Goal: Task Accomplishment & Management: Complete application form

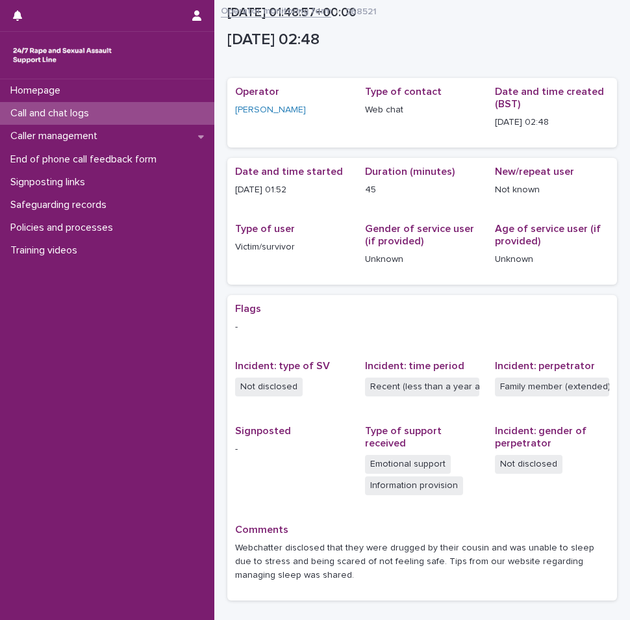
scroll to position [92, 0]
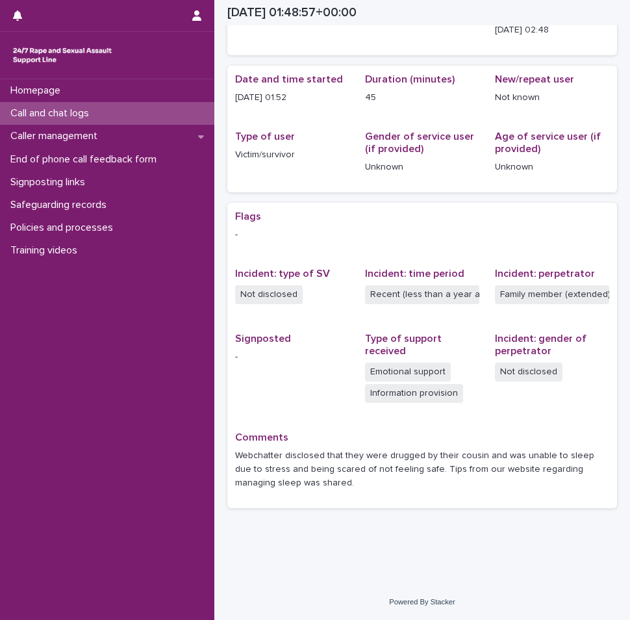
click at [92, 118] on p "Call and chat logs" at bounding box center [52, 113] width 94 height 12
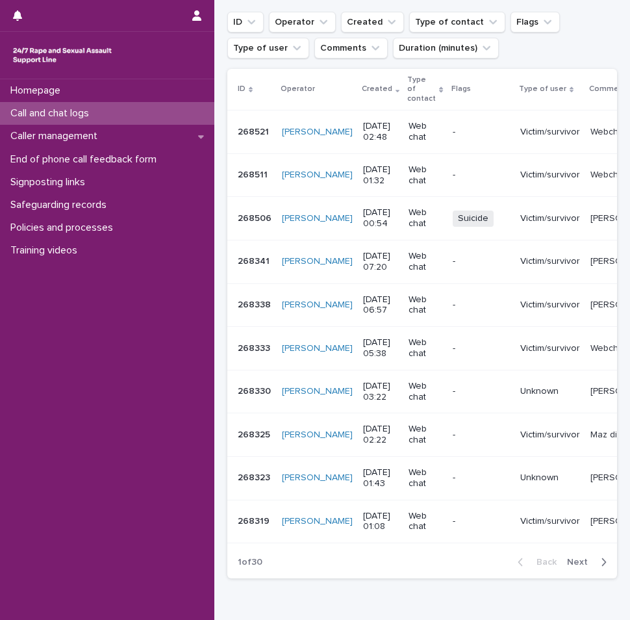
scroll to position [260, 0]
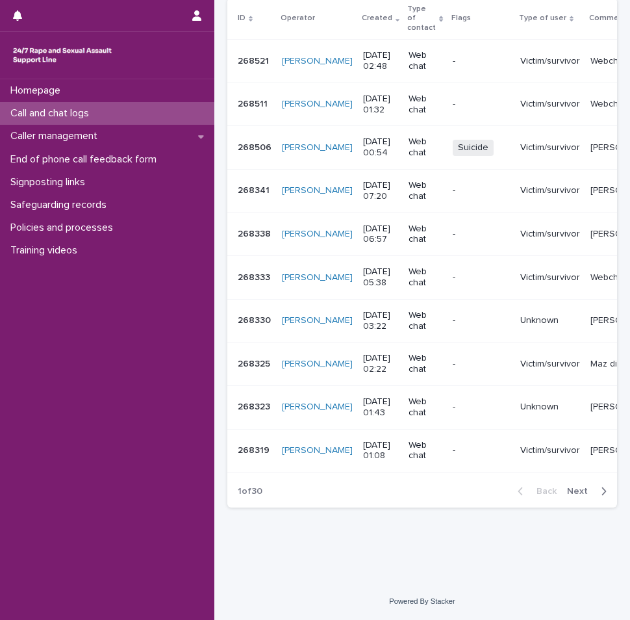
click at [582, 494] on span "Next" at bounding box center [581, 491] width 29 height 9
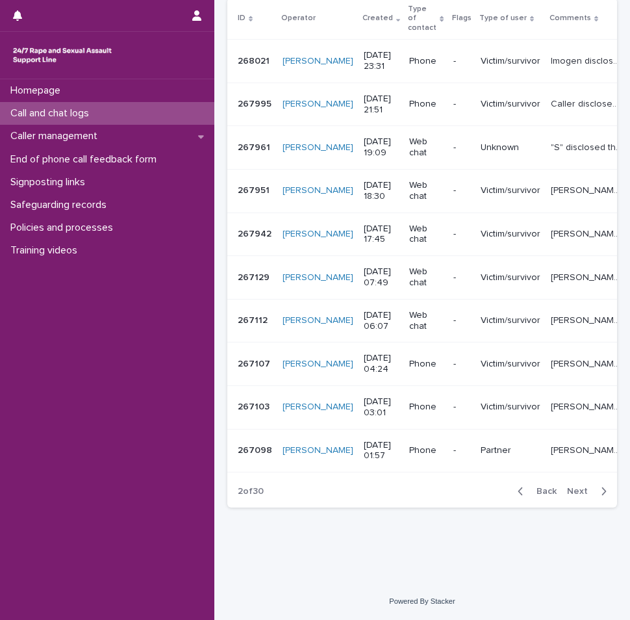
click at [601, 495] on icon "button" at bounding box center [604, 491] width 6 height 12
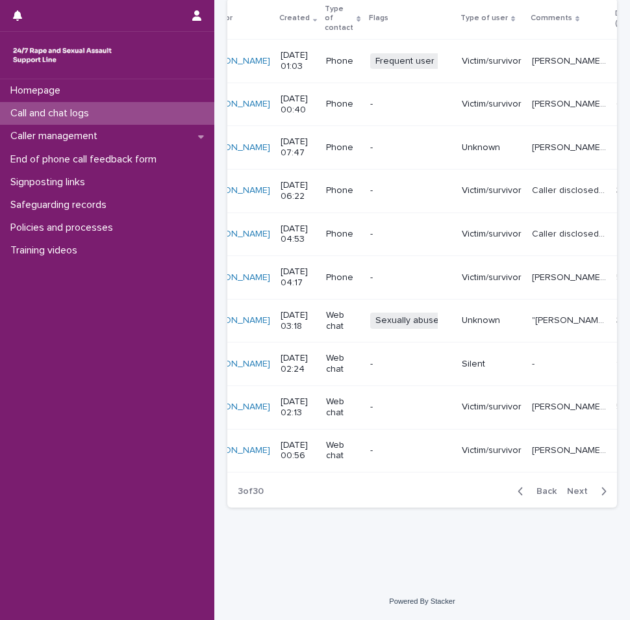
scroll to position [0, 91]
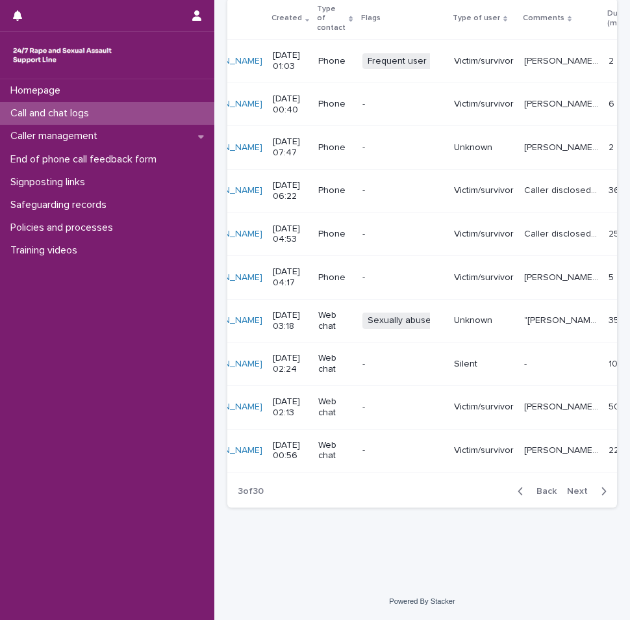
drag, startPoint x: 90, startPoint y: 116, endPoint x: 168, endPoint y: 119, distance: 78.7
click at [90, 116] on p "Call and chat logs" at bounding box center [52, 113] width 94 height 12
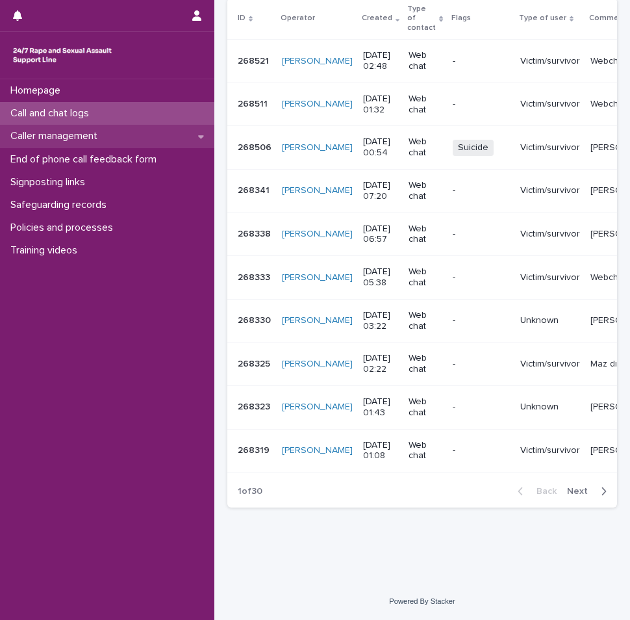
click at [71, 134] on p "Caller management" at bounding box center [56, 136] width 103 height 12
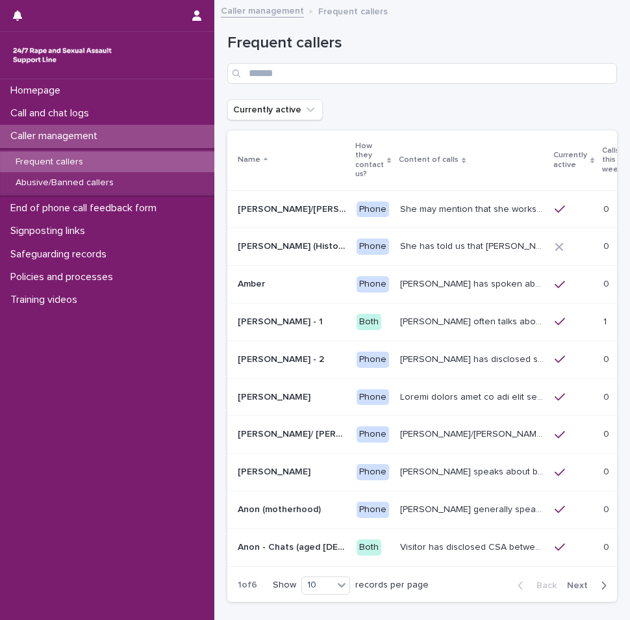
click at [130, 155] on div "Frequent callers" at bounding box center [107, 161] width 214 height 21
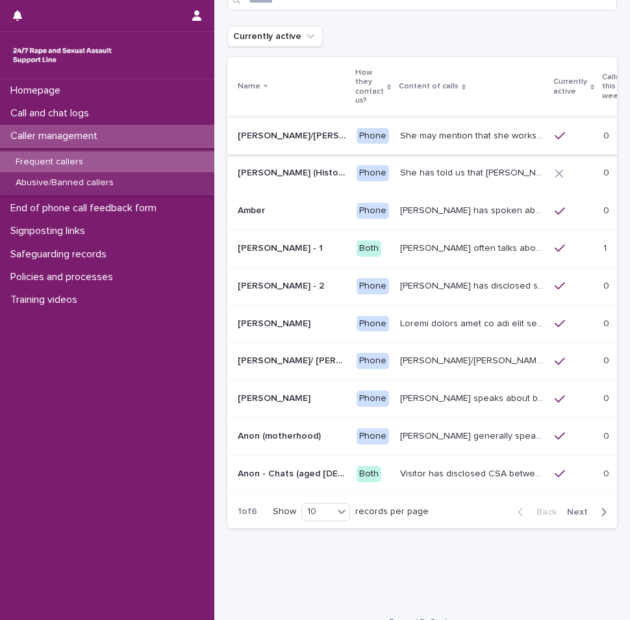
scroll to position [94, 0]
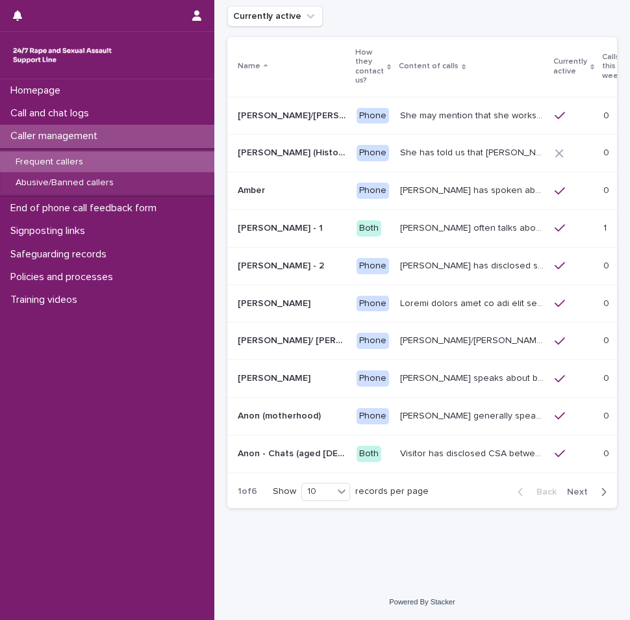
click at [602, 491] on icon "button" at bounding box center [604, 491] width 5 height 8
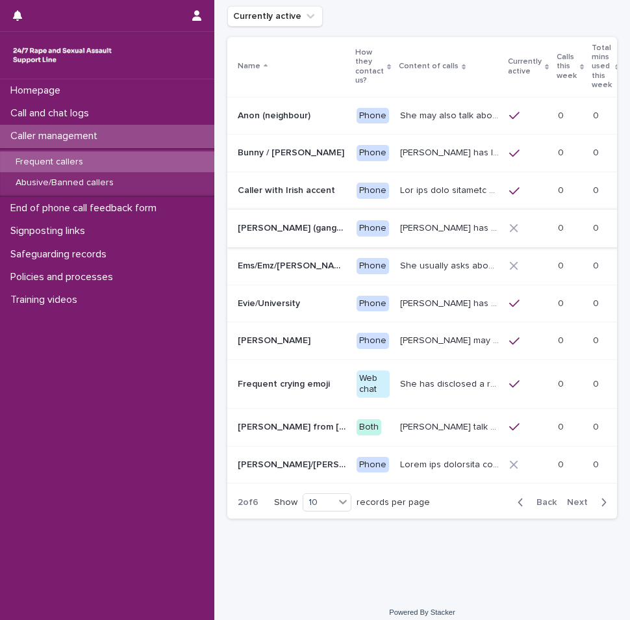
scroll to position [99, 0]
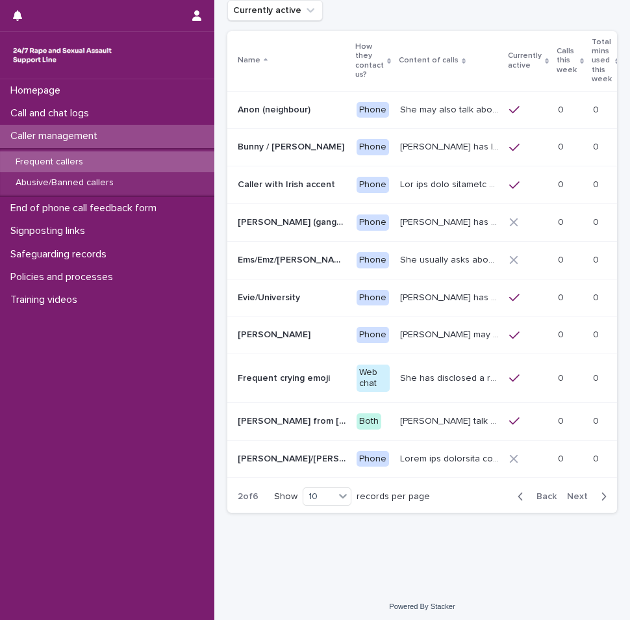
click at [572, 497] on span "Next" at bounding box center [581, 496] width 29 height 9
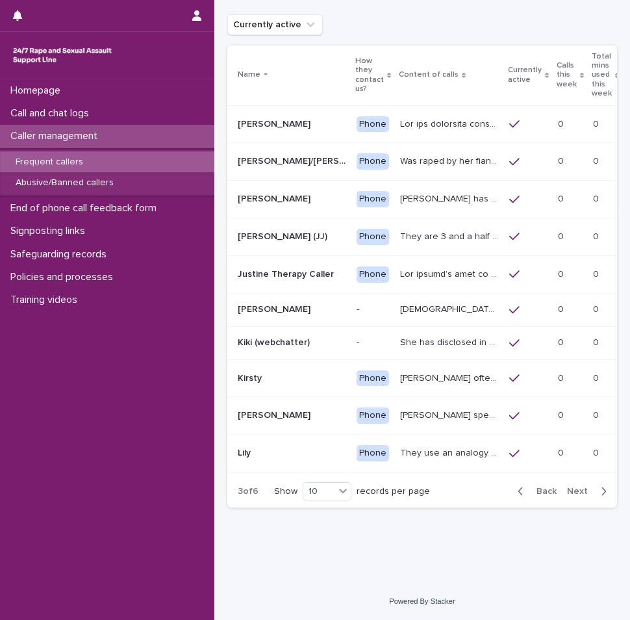
scroll to position [94, 0]
click at [75, 136] on p "Caller management" at bounding box center [56, 136] width 103 height 12
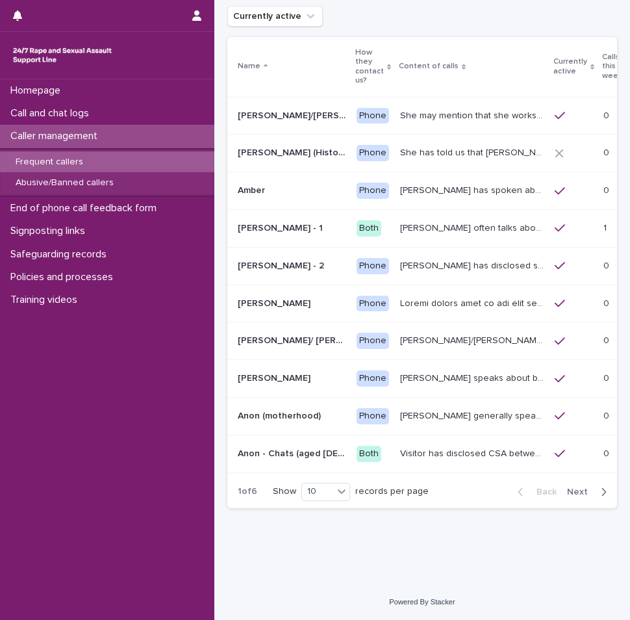
scroll to position [94, 0]
click at [106, 132] on p "Caller management" at bounding box center [56, 136] width 103 height 12
click at [87, 112] on p "Call and chat logs" at bounding box center [52, 113] width 94 height 12
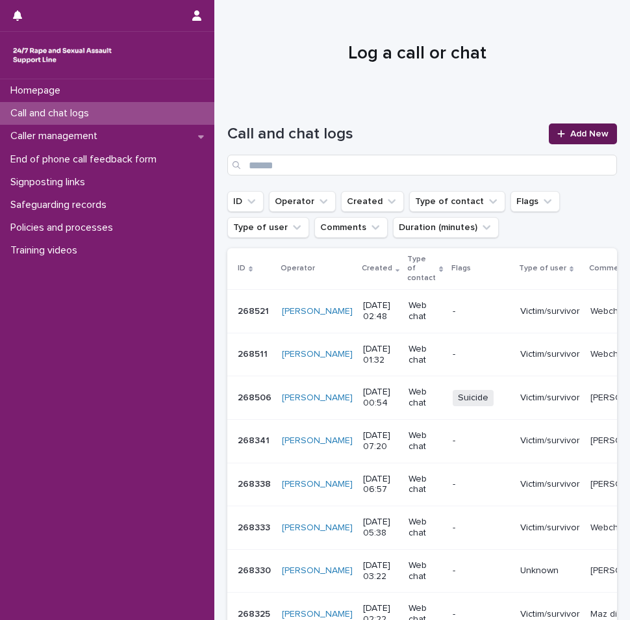
click at [571, 138] on span "Add New" at bounding box center [589, 133] width 38 height 9
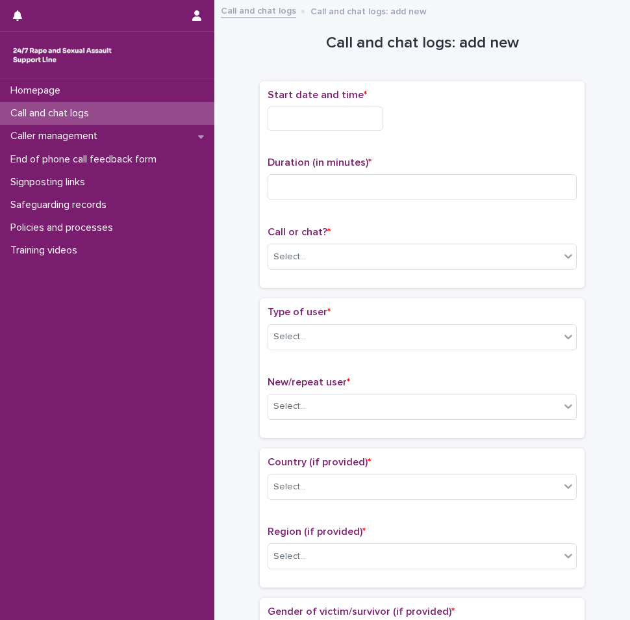
click at [60, 108] on p "Call and chat logs" at bounding box center [52, 113] width 94 height 12
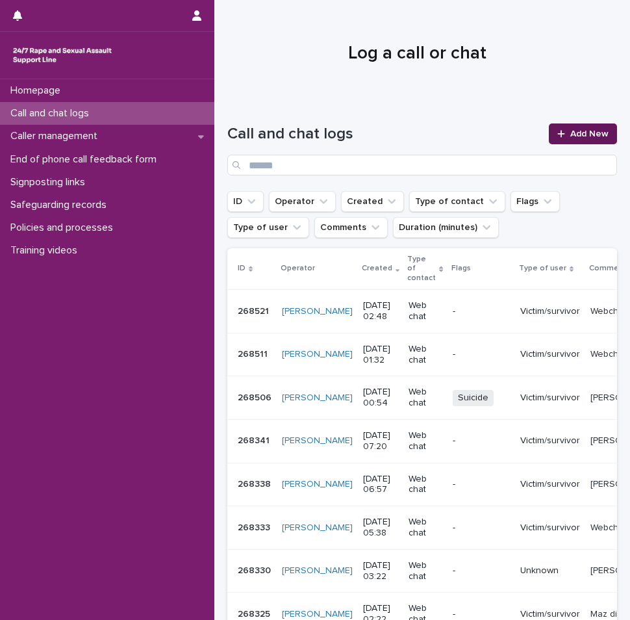
click at [555, 144] on link "Add New" at bounding box center [583, 133] width 68 height 21
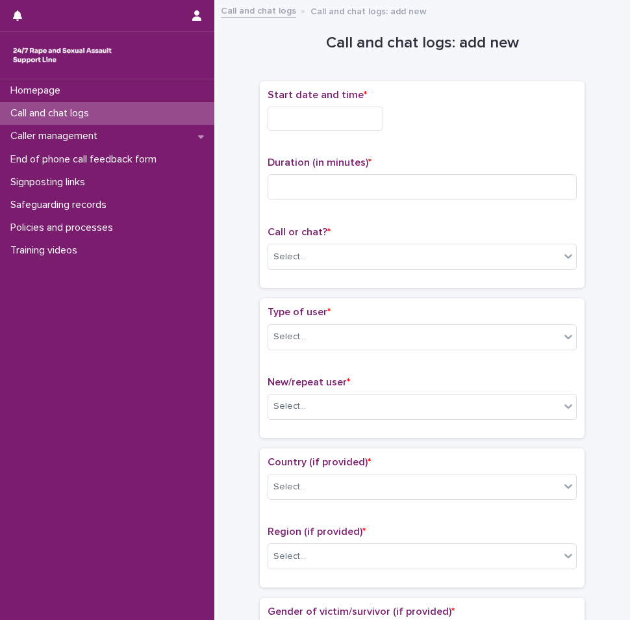
click at [321, 121] on input "text" at bounding box center [326, 119] width 116 height 24
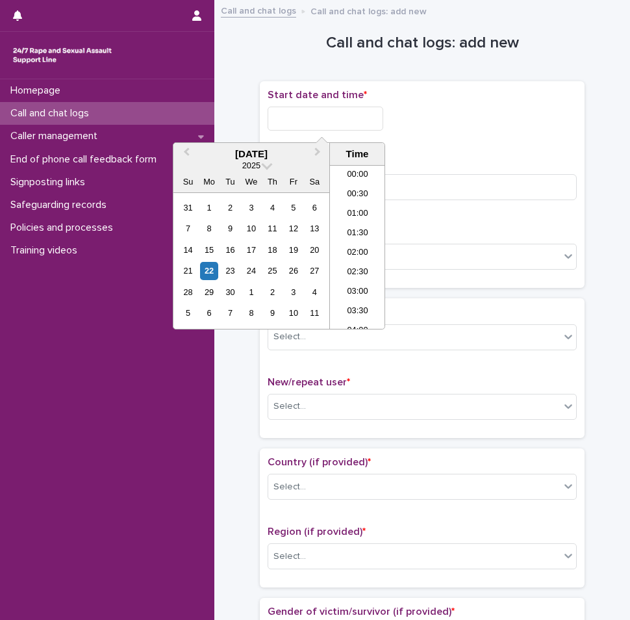
scroll to position [104, 0]
click at [357, 227] on li "04:00" at bounding box center [357, 227] width 55 height 19
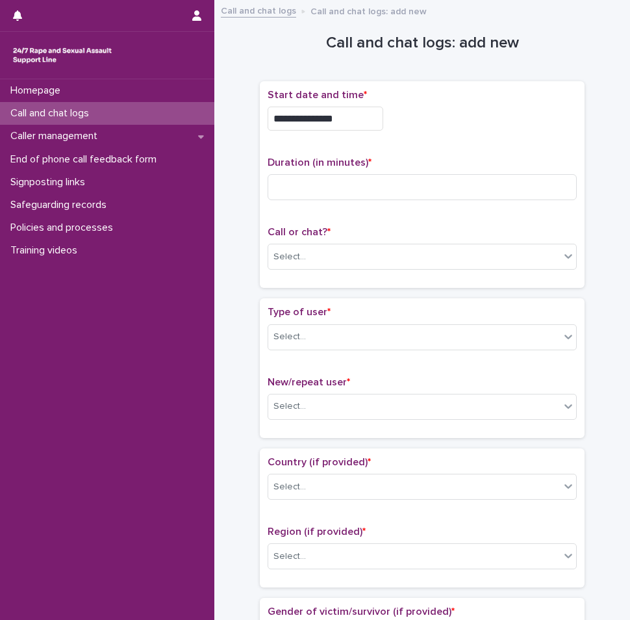
click at [341, 118] on input "**********" at bounding box center [326, 119] width 116 height 24
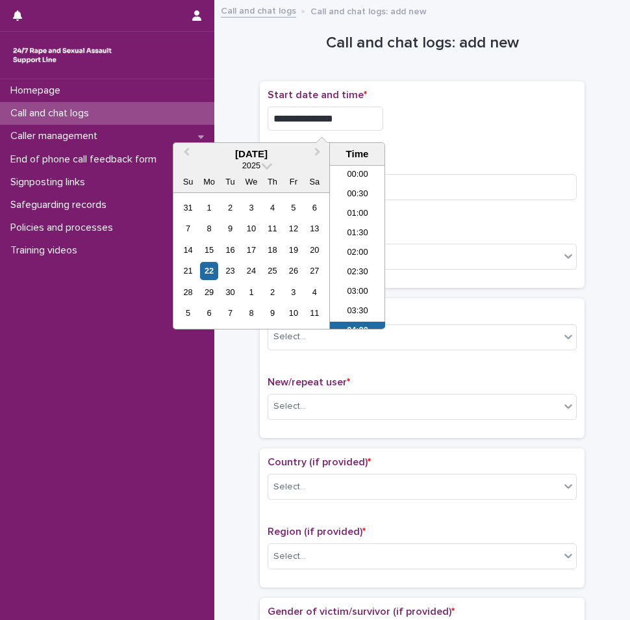
scroll to position [84, 0]
type input "**********"
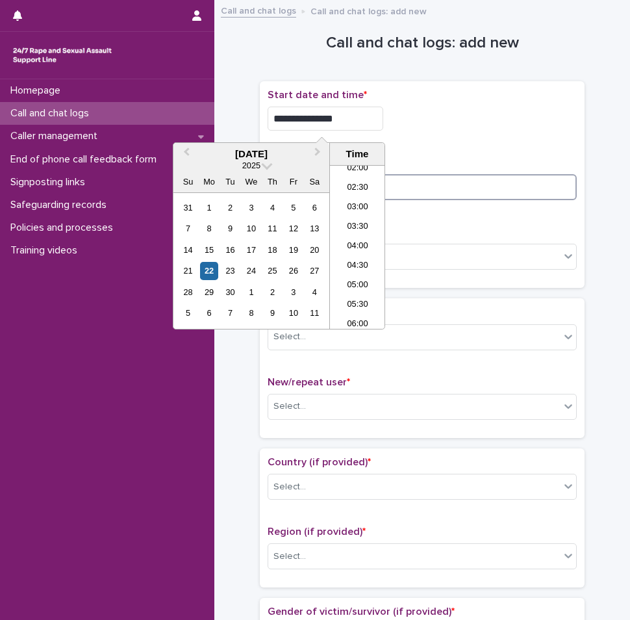
click at [453, 175] on input at bounding box center [422, 187] width 309 height 26
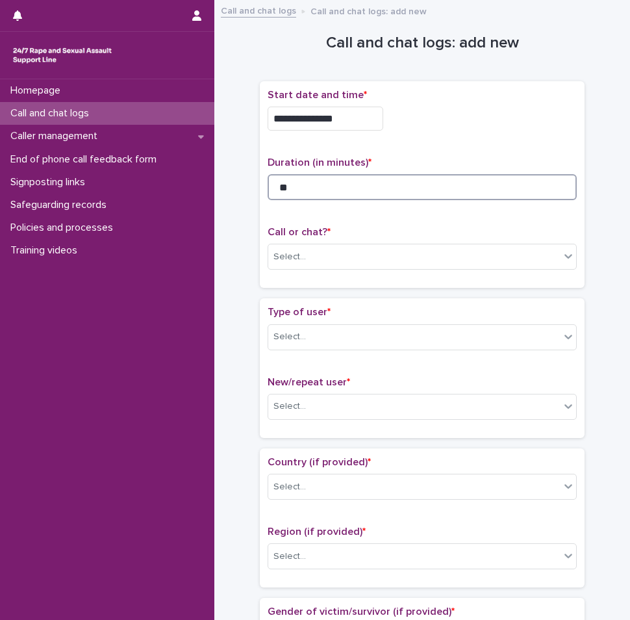
type input "**"
click at [352, 110] on input "**********" at bounding box center [326, 119] width 116 height 24
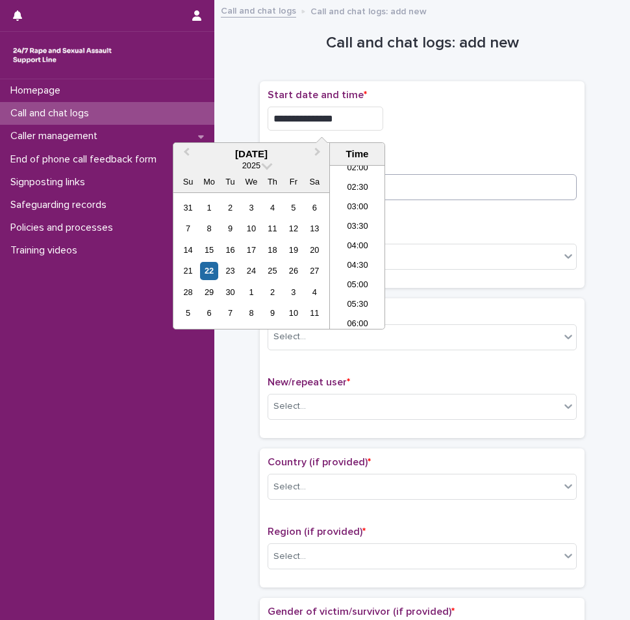
type input "**********"
click at [437, 188] on input "**" at bounding box center [422, 187] width 309 height 26
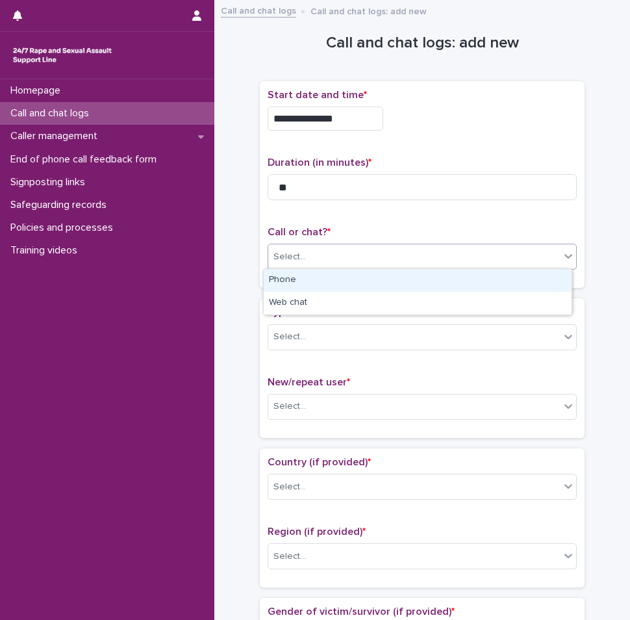
click at [394, 246] on div "Select..." at bounding box center [414, 256] width 292 height 21
click at [350, 283] on div "Phone" at bounding box center [418, 280] width 308 height 23
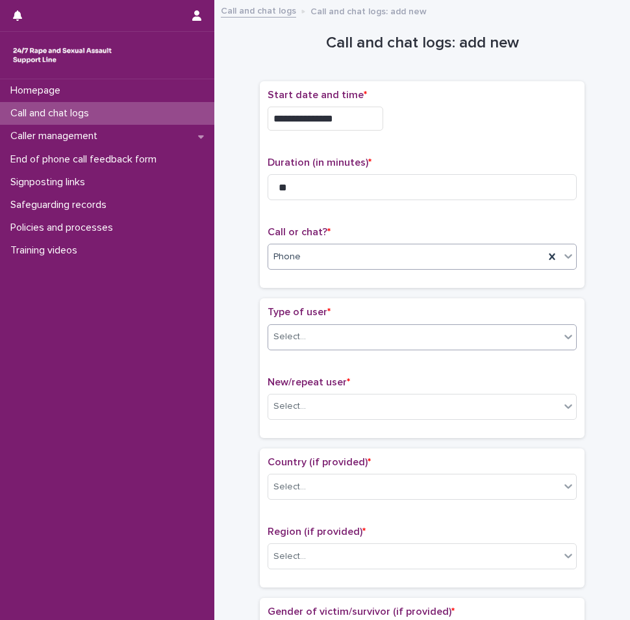
click at [338, 338] on div "Select..." at bounding box center [414, 336] width 292 height 21
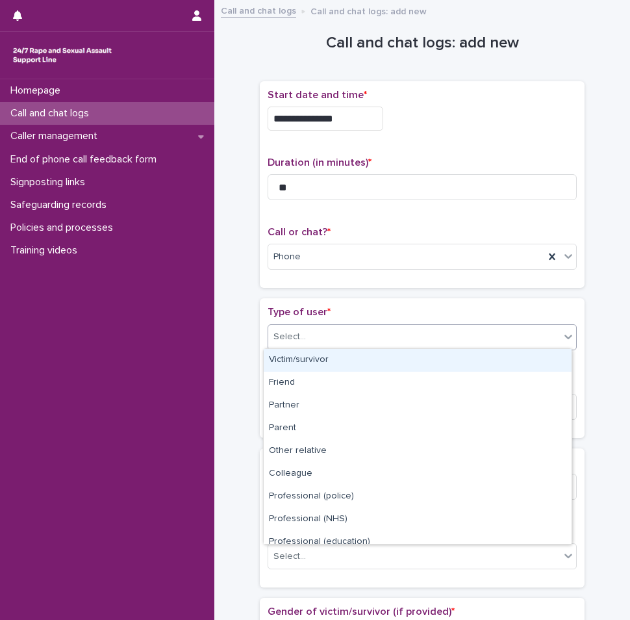
click at [318, 359] on div "Victim/survivor" at bounding box center [418, 360] width 308 height 23
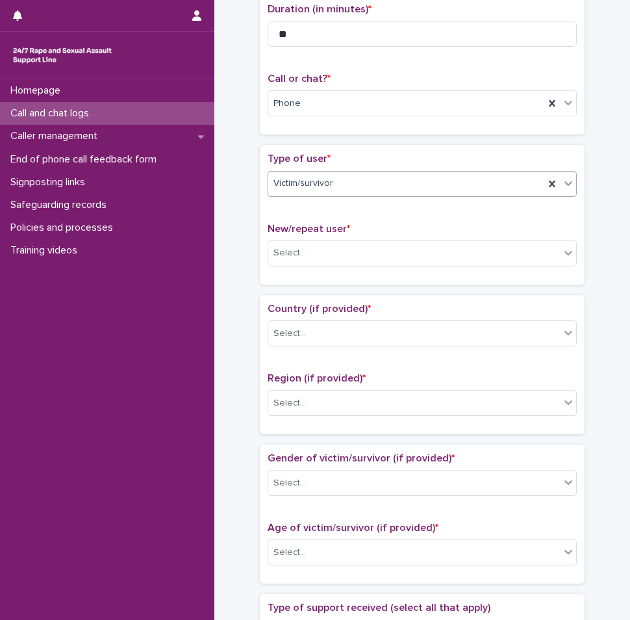
scroll to position [195, 0]
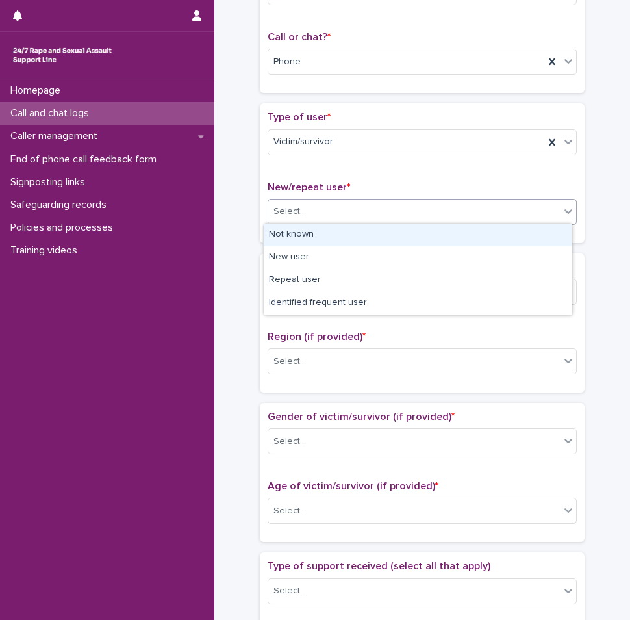
click at [312, 205] on div "Select..." at bounding box center [414, 211] width 292 height 21
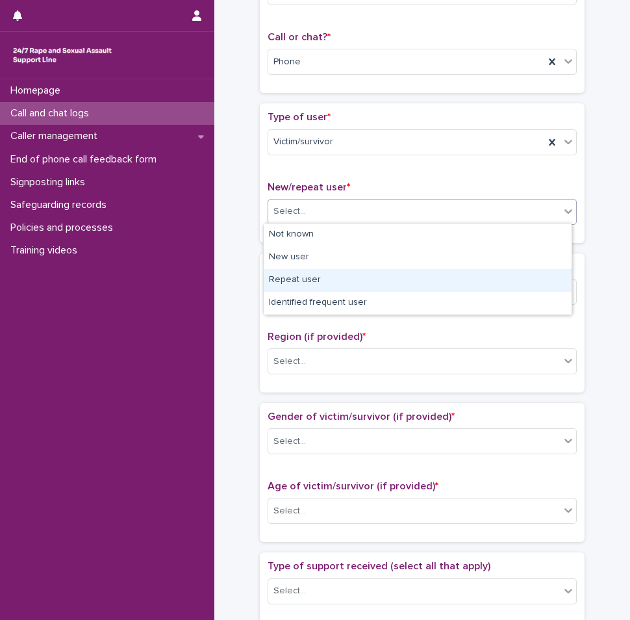
click at [307, 282] on div "Repeat user" at bounding box center [418, 280] width 308 height 23
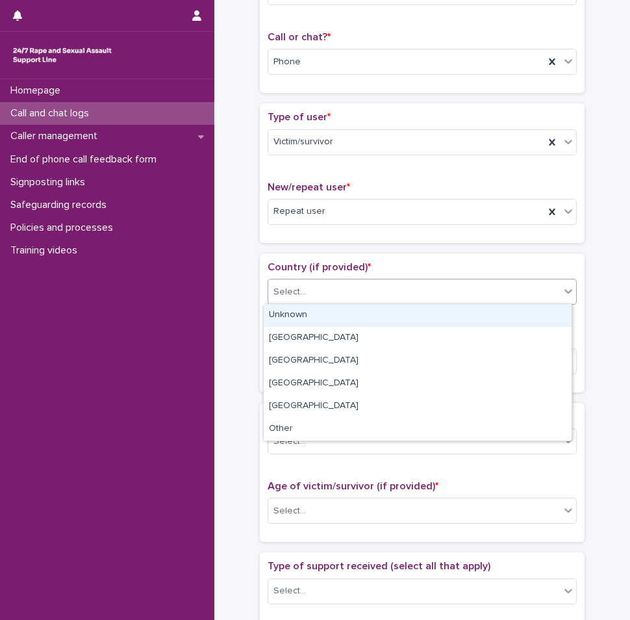
click at [319, 281] on div "Select..." at bounding box center [414, 291] width 292 height 21
click at [305, 306] on div "Unknown" at bounding box center [418, 315] width 308 height 23
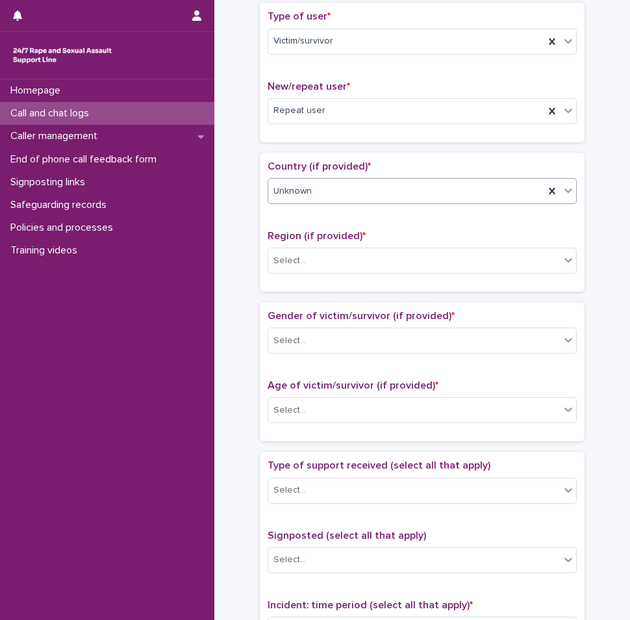
scroll to position [325, 0]
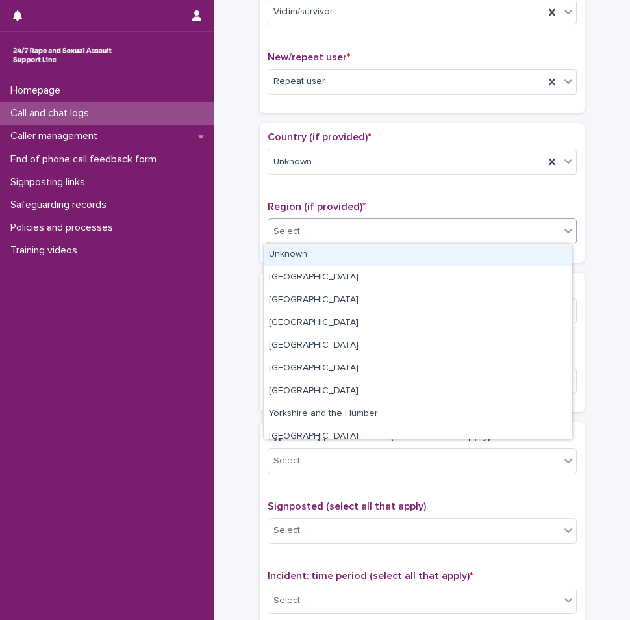
click at [311, 231] on div "Select..." at bounding box center [414, 231] width 292 height 21
click at [299, 259] on div "Unknown" at bounding box center [418, 255] width 308 height 23
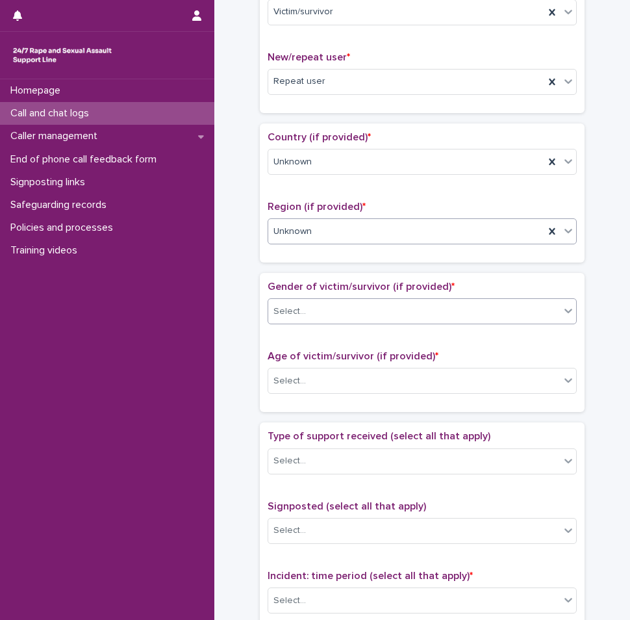
click at [306, 305] on div "Select..." at bounding box center [414, 311] width 292 height 21
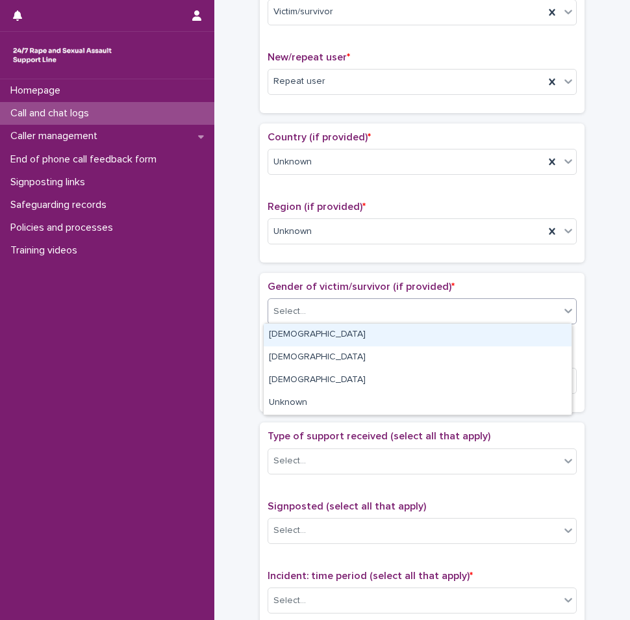
click at [305, 329] on div "[DEMOGRAPHIC_DATA]" at bounding box center [418, 335] width 308 height 23
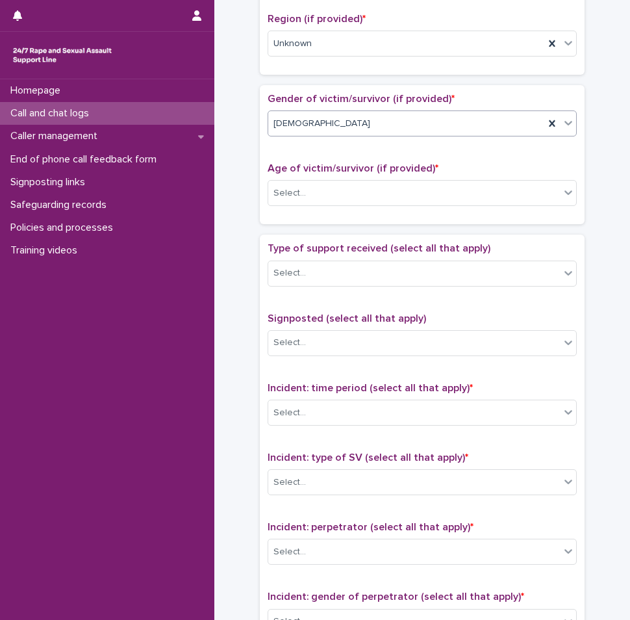
scroll to position [520, 0]
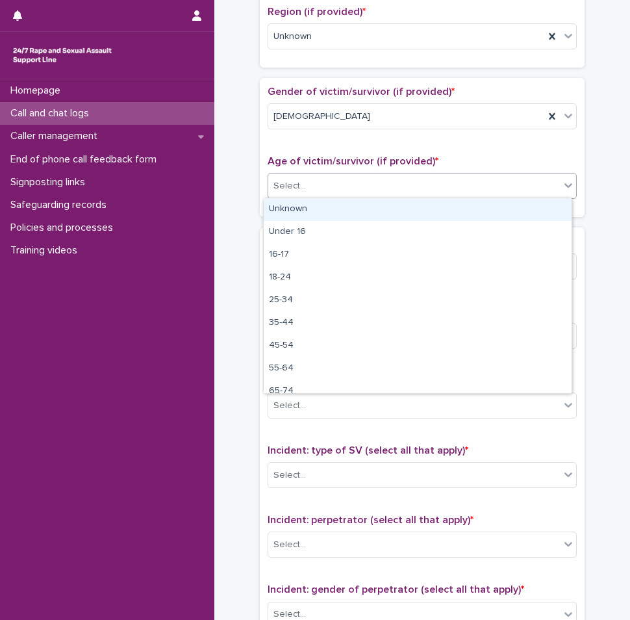
click at [289, 184] on div "Select..." at bounding box center [290, 186] width 32 height 14
click at [288, 207] on div "Unknown" at bounding box center [418, 209] width 308 height 23
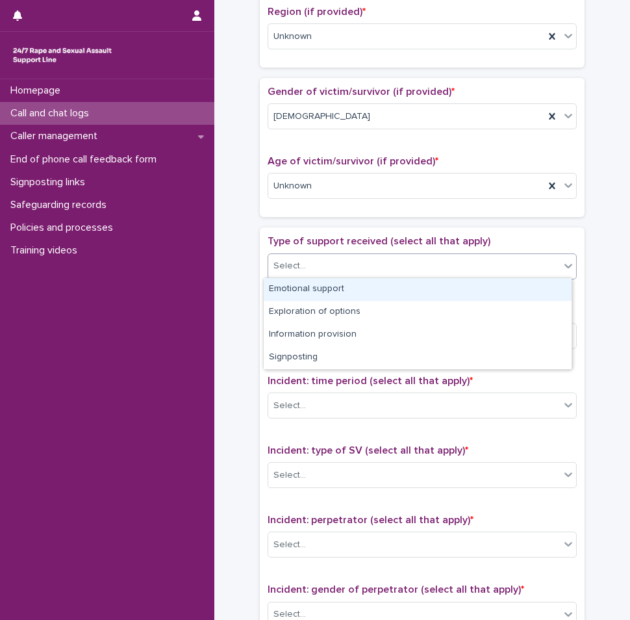
click at [289, 257] on div "Select..." at bounding box center [414, 265] width 292 height 21
click at [289, 292] on div "Emotional support" at bounding box center [418, 289] width 308 height 23
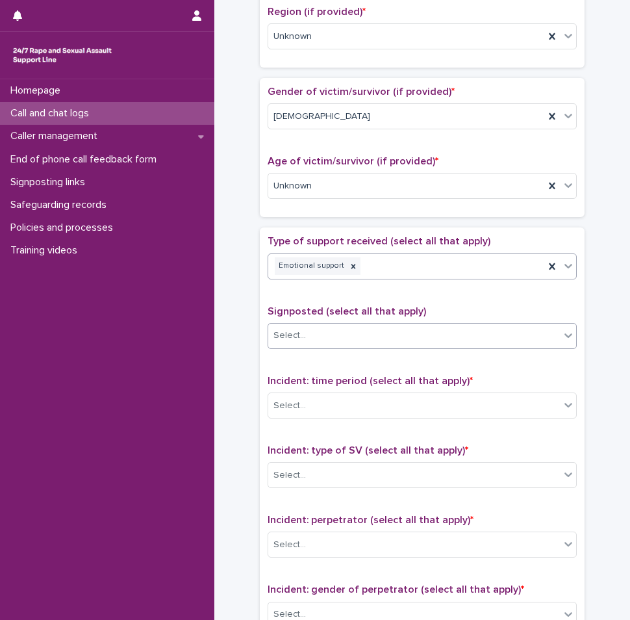
click at [288, 338] on div "Select..." at bounding box center [290, 336] width 32 height 14
click at [298, 305] on p "Signposted (select all that apply)" at bounding box center [422, 311] width 309 height 12
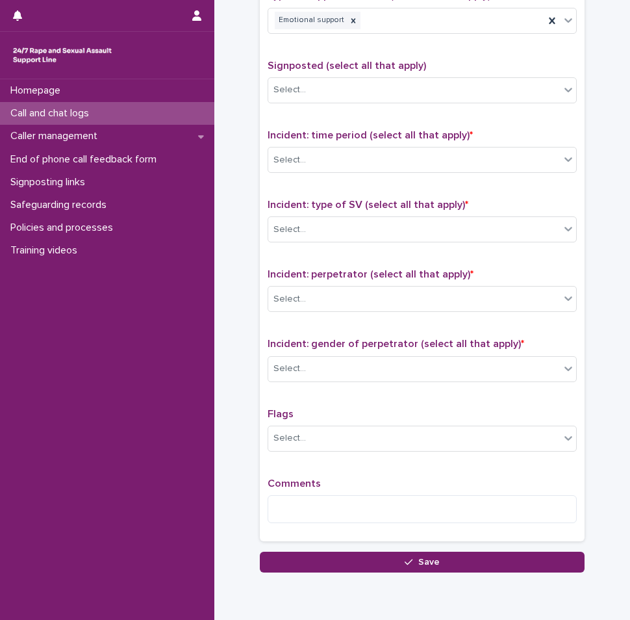
scroll to position [780, 0]
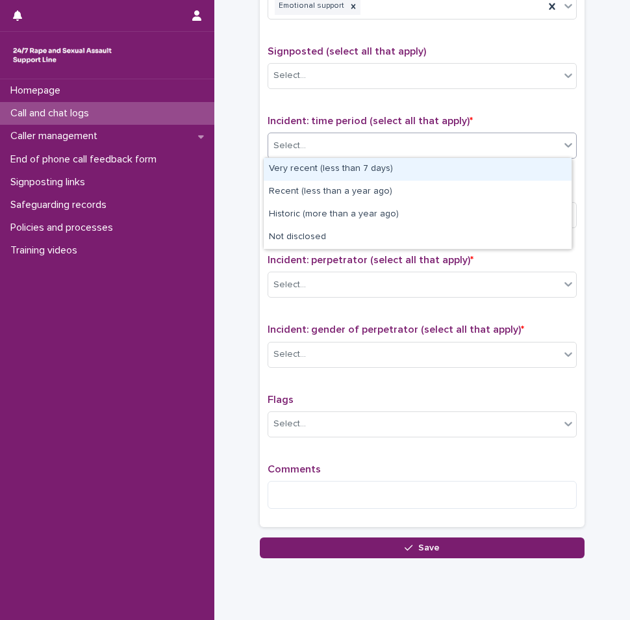
click at [300, 138] on div "Select..." at bounding box center [414, 145] width 292 height 21
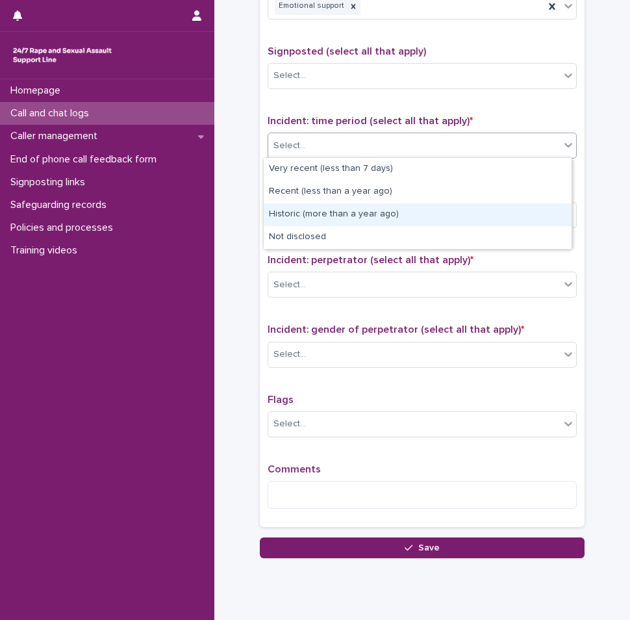
click at [299, 221] on div "Historic (more than a year ago)" at bounding box center [418, 214] width 308 height 23
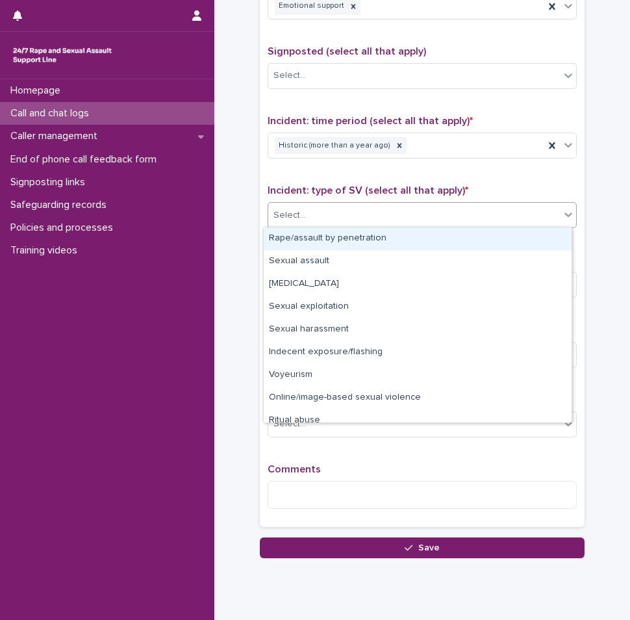
click at [309, 207] on div "Select..." at bounding box center [414, 215] width 292 height 21
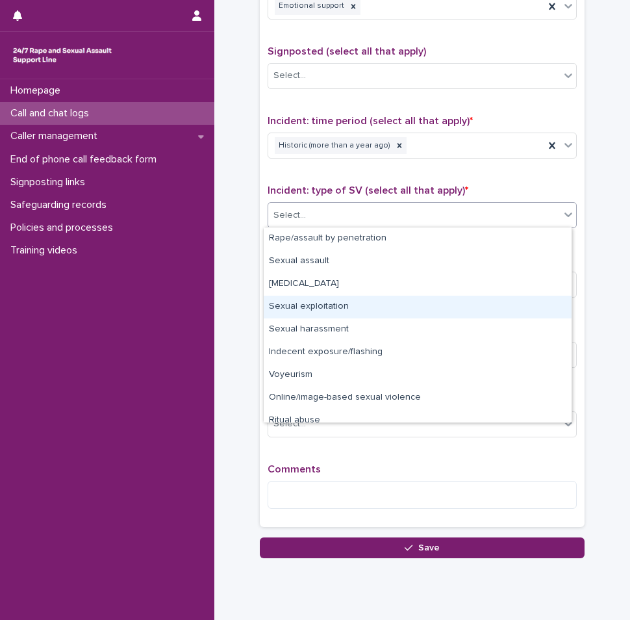
scroll to position [32, 0]
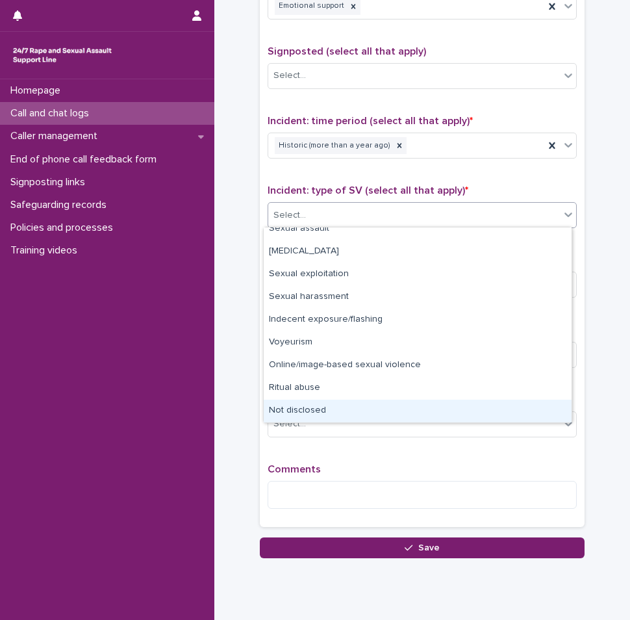
click at [292, 410] on div "Not disclosed" at bounding box center [418, 411] width 308 height 23
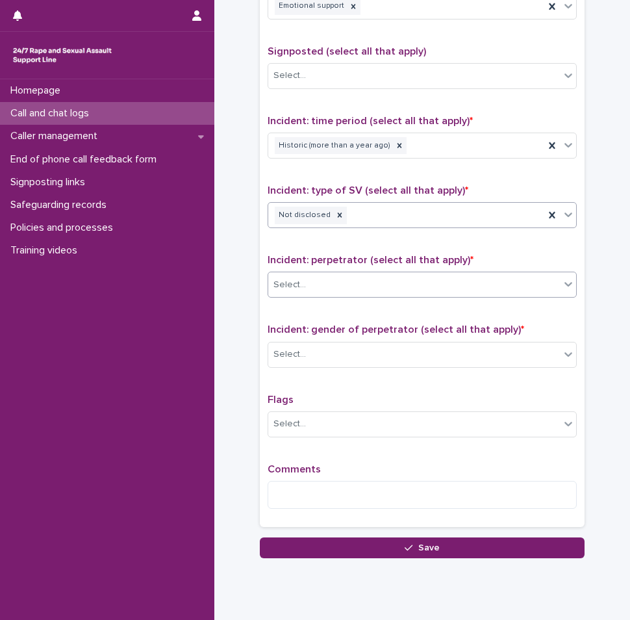
click at [295, 279] on div "Select..." at bounding box center [290, 285] width 32 height 14
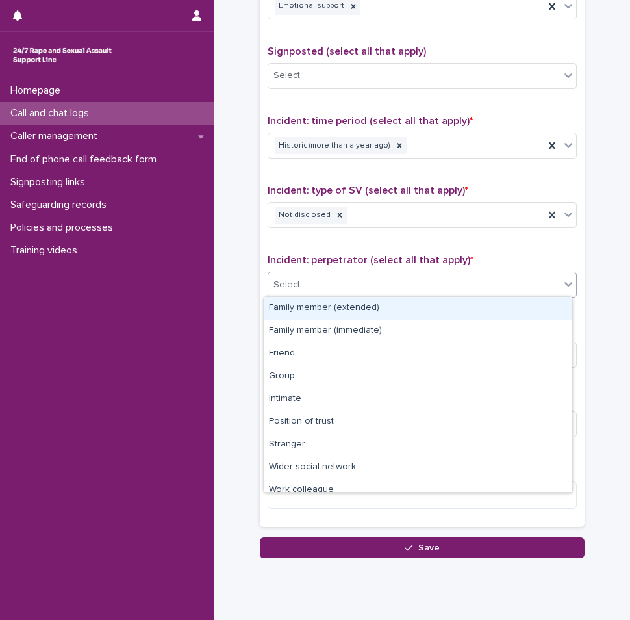
scroll to position [55, 0]
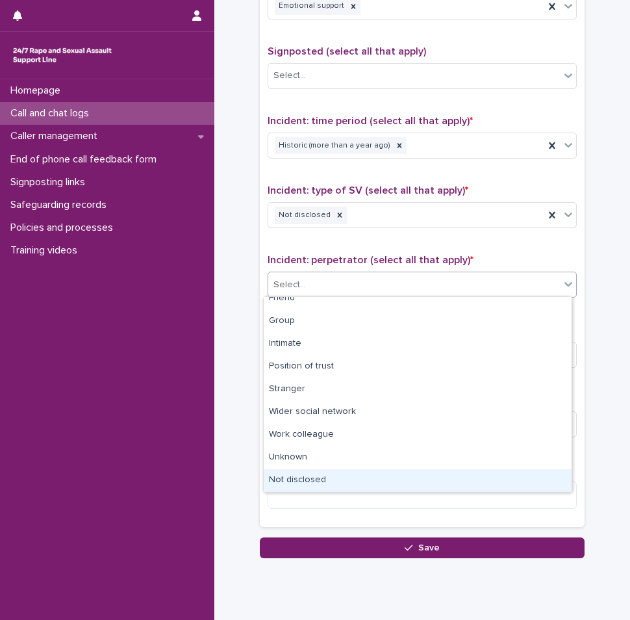
click at [281, 485] on div "Not disclosed" at bounding box center [418, 480] width 308 height 23
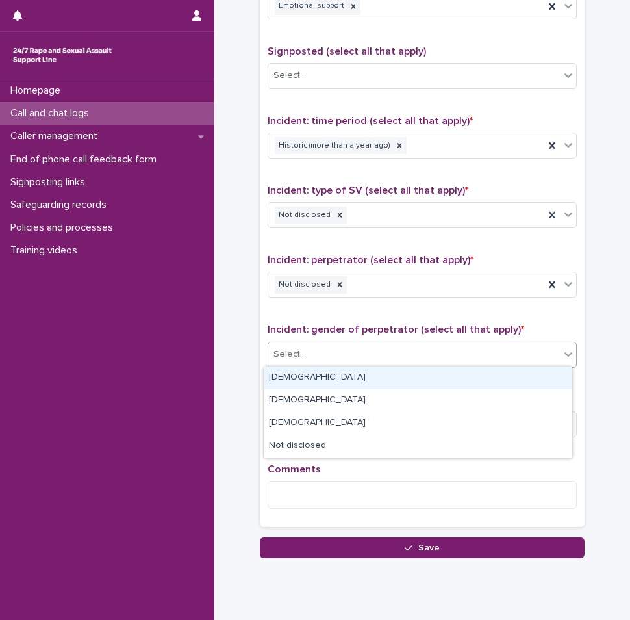
click at [307, 359] on div at bounding box center [307, 355] width 1 height 14
click at [295, 372] on div "[DEMOGRAPHIC_DATA]" at bounding box center [418, 377] width 308 height 23
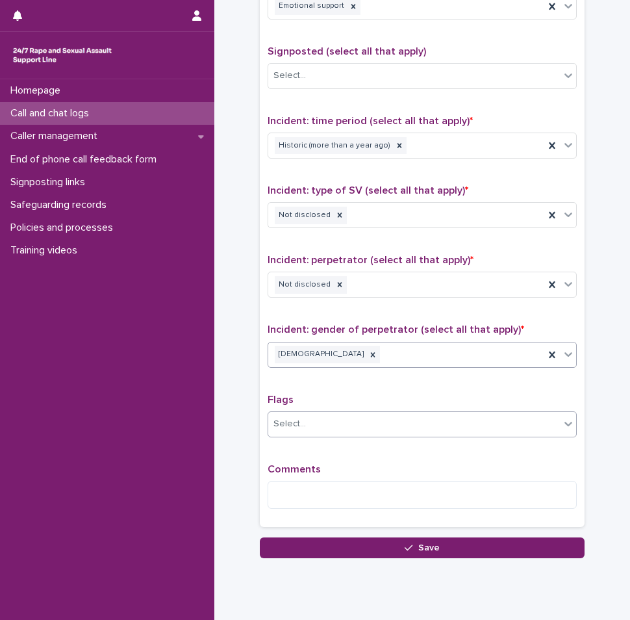
click at [307, 417] on div at bounding box center [307, 424] width 1 height 14
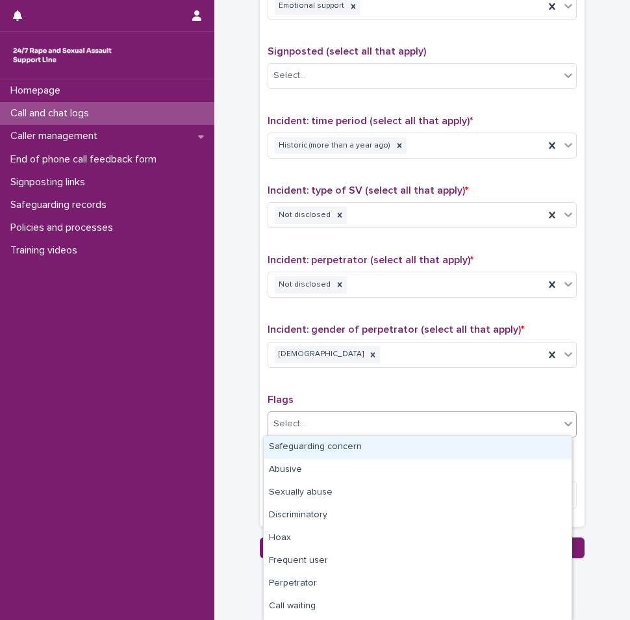
click at [305, 403] on p "Flags" at bounding box center [422, 400] width 309 height 12
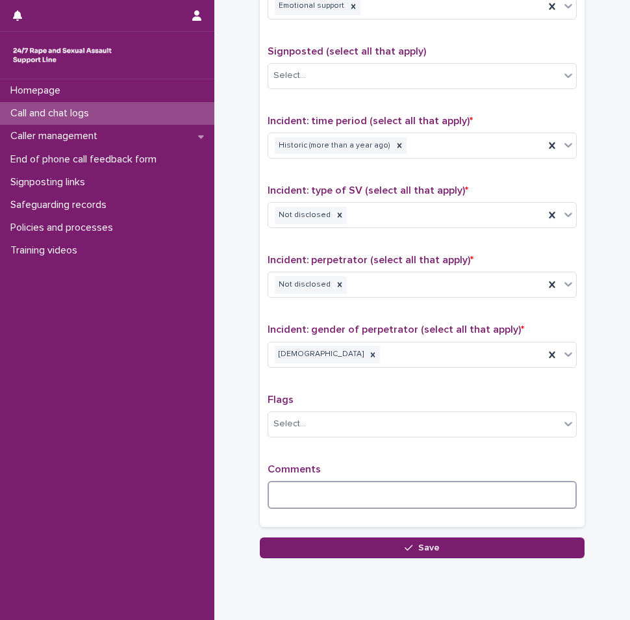
click at [304, 493] on textarea at bounding box center [422, 495] width 309 height 28
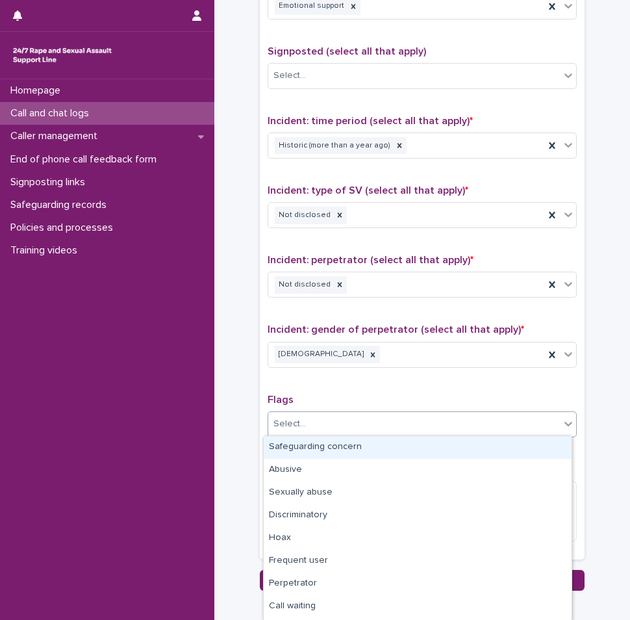
click at [472, 416] on div "Select..." at bounding box center [414, 423] width 292 height 21
click at [464, 367] on div "Incident: gender of perpetrator (select all that apply) * [DEMOGRAPHIC_DATA]" at bounding box center [422, 351] width 309 height 54
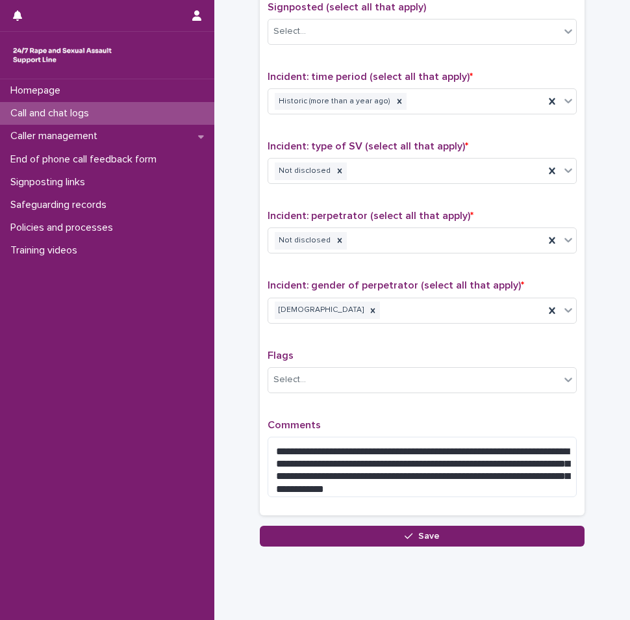
scroll to position [850, 0]
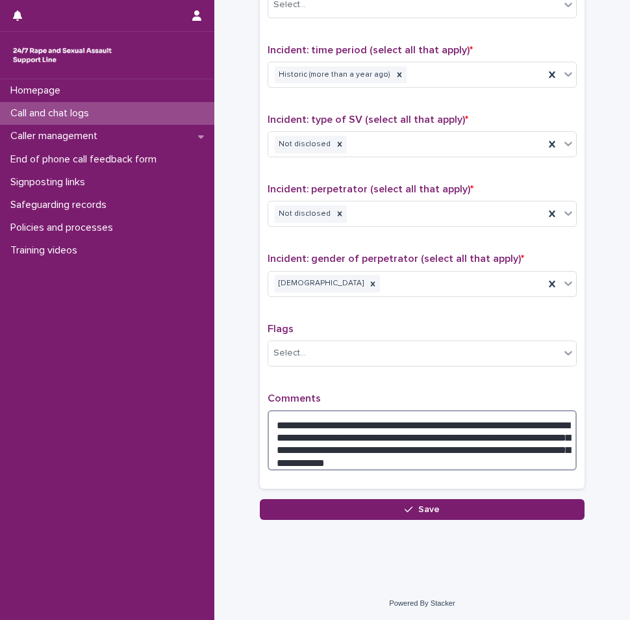
click at [398, 453] on textarea "**********" at bounding box center [422, 440] width 309 height 60
type textarea "**********"
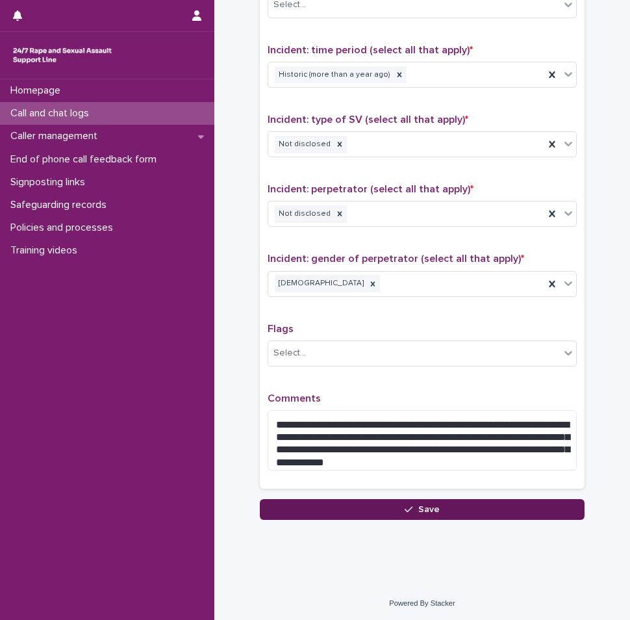
click at [399, 512] on button "Save" at bounding box center [422, 509] width 325 height 21
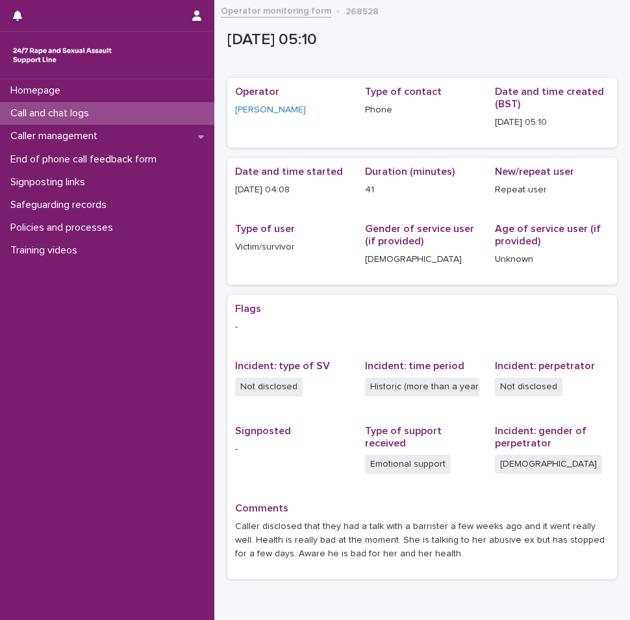
click at [60, 108] on p "Call and chat logs" at bounding box center [52, 113] width 94 height 12
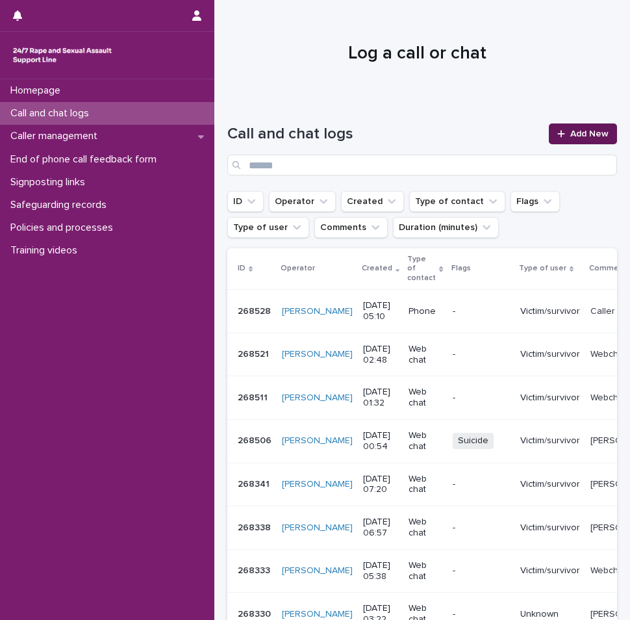
click at [557, 142] on link "Add New" at bounding box center [583, 133] width 68 height 21
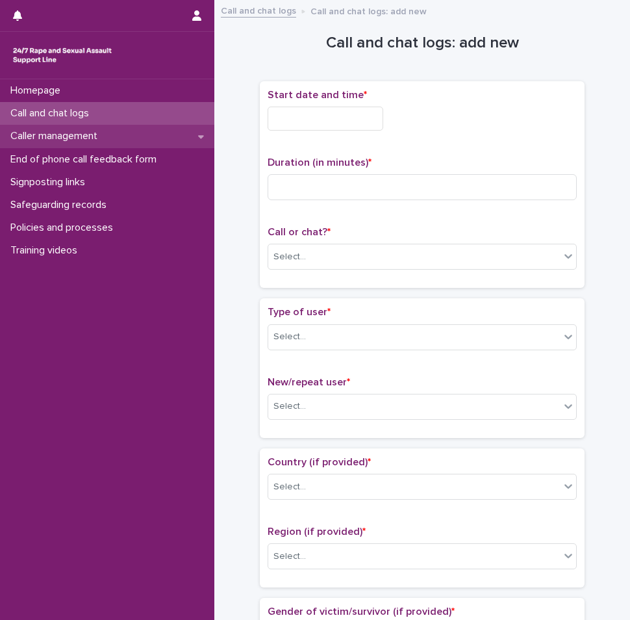
click at [72, 138] on p "Caller management" at bounding box center [56, 136] width 103 height 12
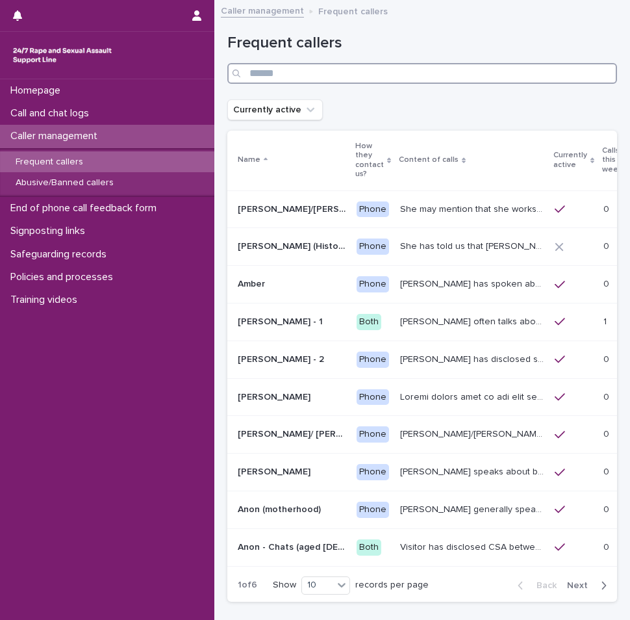
click at [270, 71] on input "Search" at bounding box center [422, 73] width 390 height 21
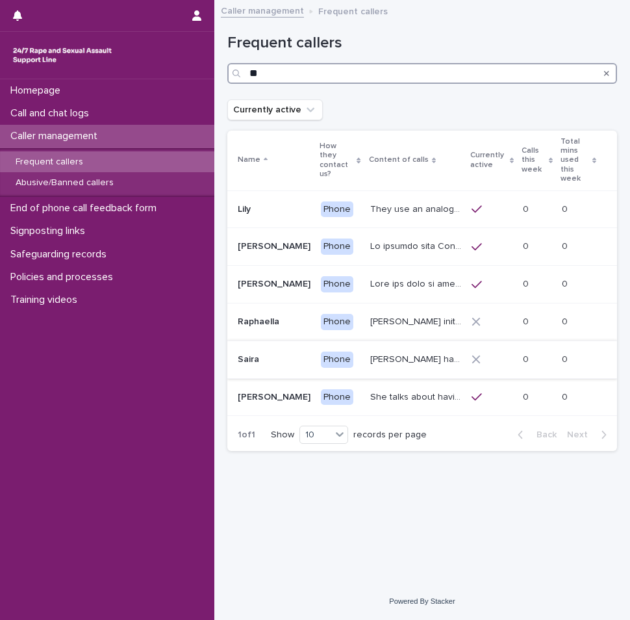
type input "*"
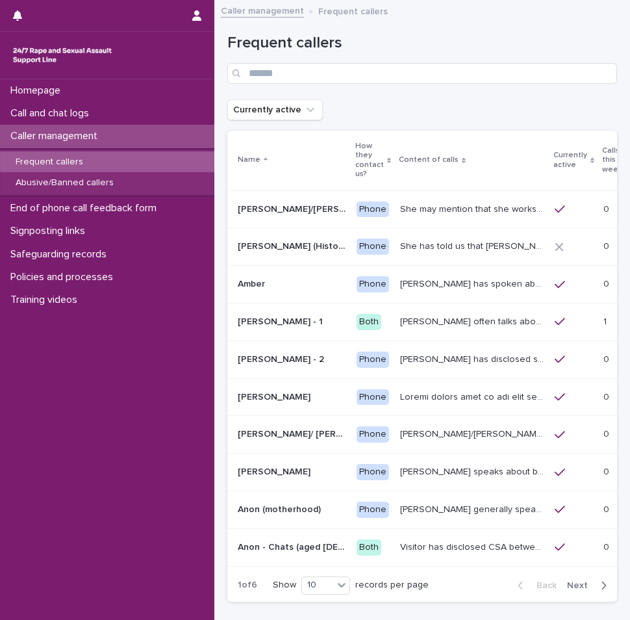
click at [601, 587] on icon "button" at bounding box center [604, 585] width 6 height 12
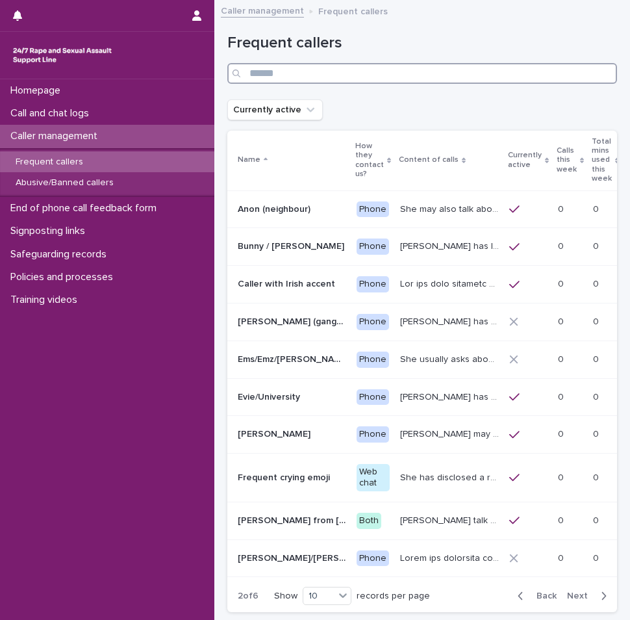
click at [361, 76] on input "Search" at bounding box center [422, 73] width 390 height 21
type input "*****"
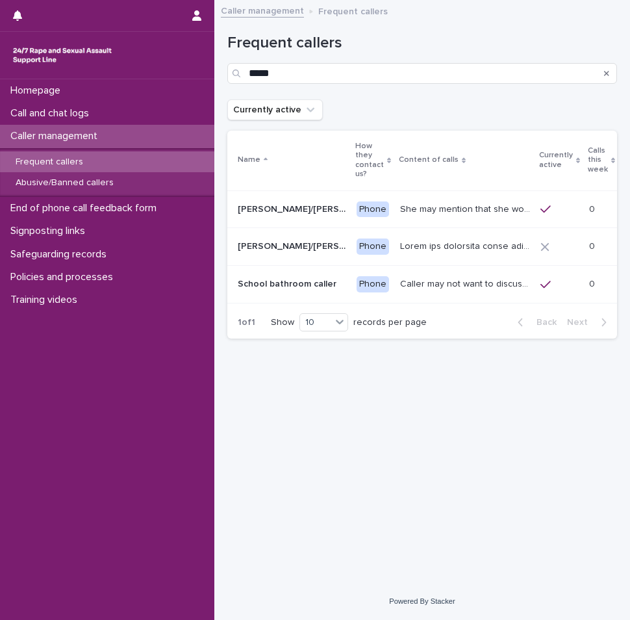
click at [89, 134] on p "Caller management" at bounding box center [56, 136] width 103 height 12
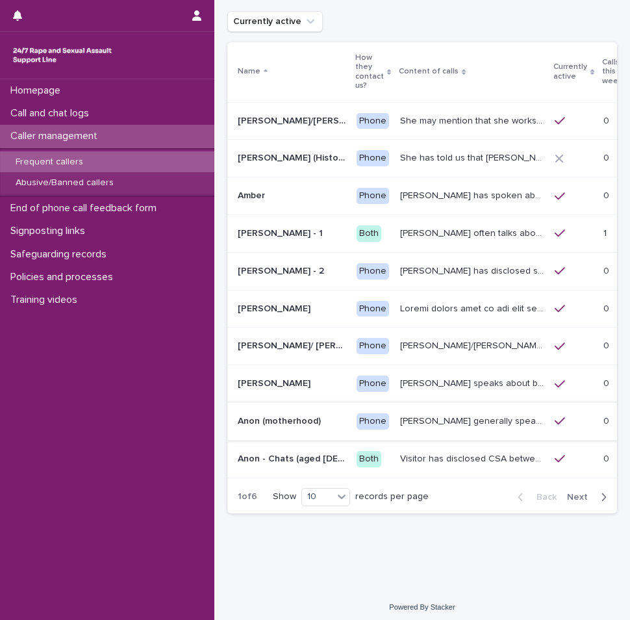
scroll to position [94, 0]
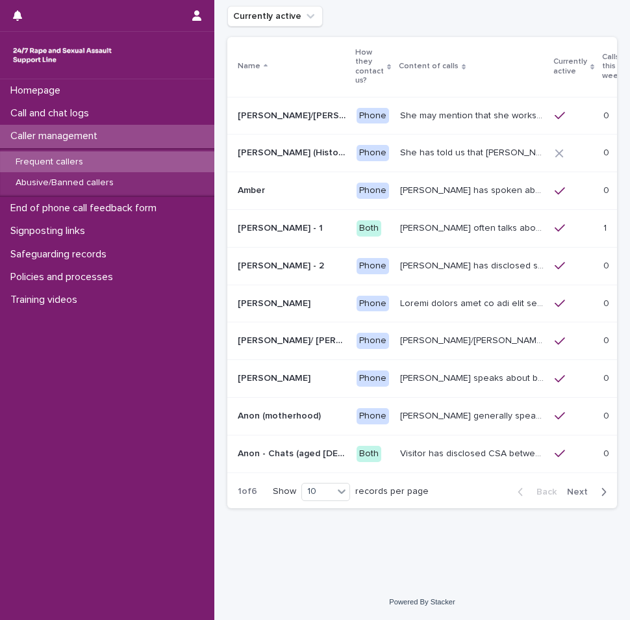
click at [596, 492] on div "button" at bounding box center [601, 492] width 11 height 12
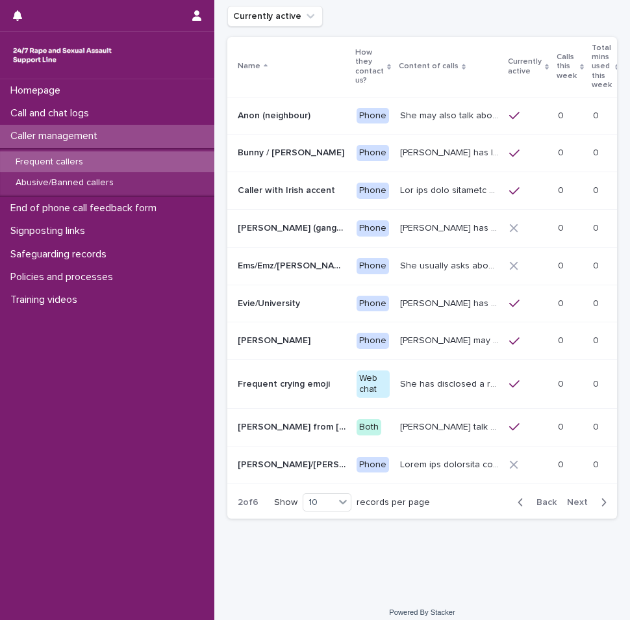
scroll to position [99, 0]
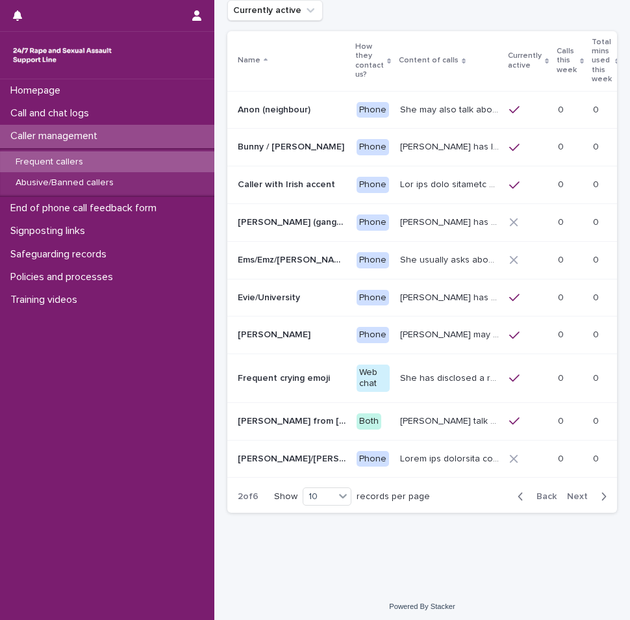
click at [601, 496] on icon "button" at bounding box center [604, 496] width 6 height 12
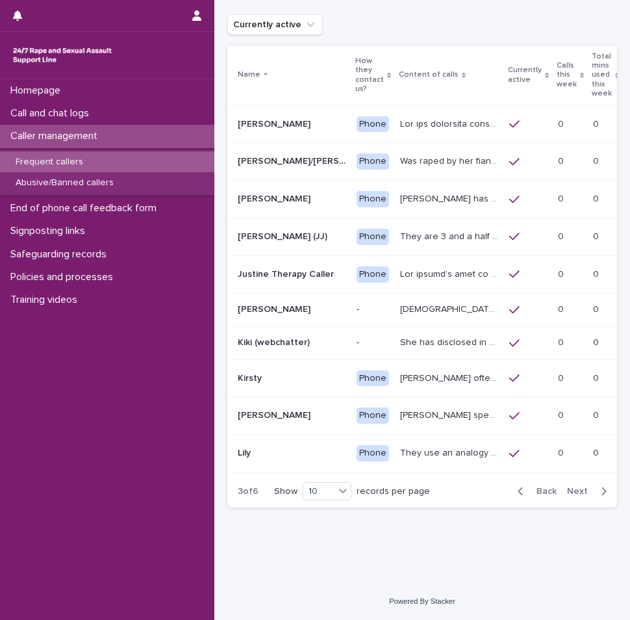
scroll to position [94, 0]
click at [602, 493] on icon "button" at bounding box center [604, 491] width 5 height 8
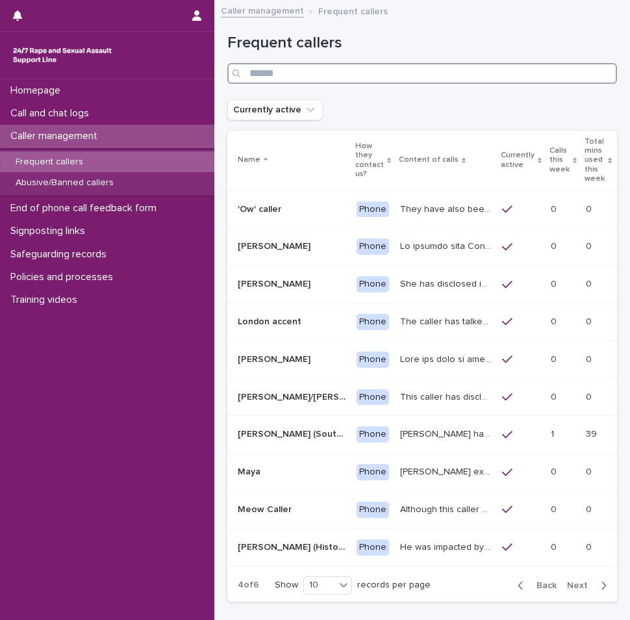
click at [326, 68] on input "Search" at bounding box center [422, 73] width 390 height 21
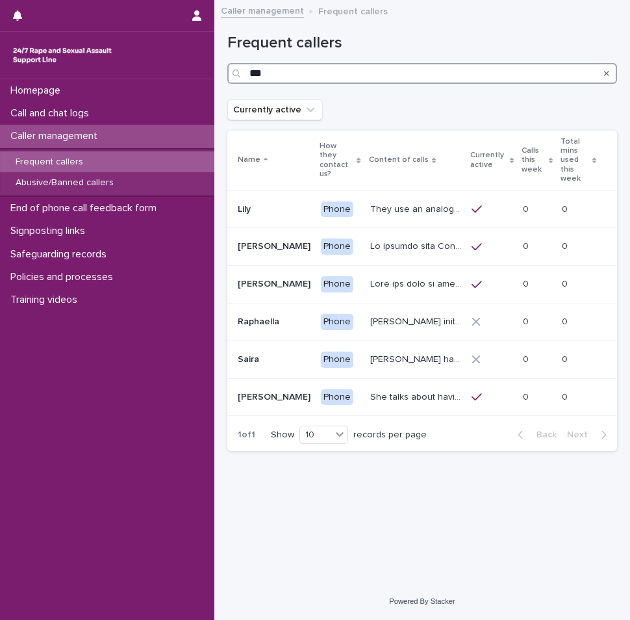
type input "***"
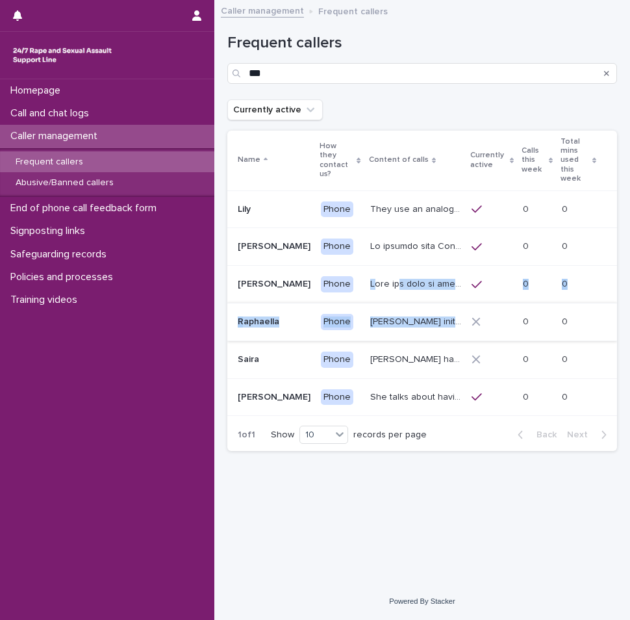
drag, startPoint x: 374, startPoint y: 267, endPoint x: 387, endPoint y: 288, distance: 24.5
click at [387, 288] on tbody "[PERSON_NAME] Phone They use an analogy of ladybirds (blood) and white syrup (s…" at bounding box center [422, 302] width 390 height 225
drag, startPoint x: 387, startPoint y: 288, endPoint x: 363, endPoint y: 267, distance: 31.3
click at [370, 276] on p at bounding box center [417, 283] width 94 height 14
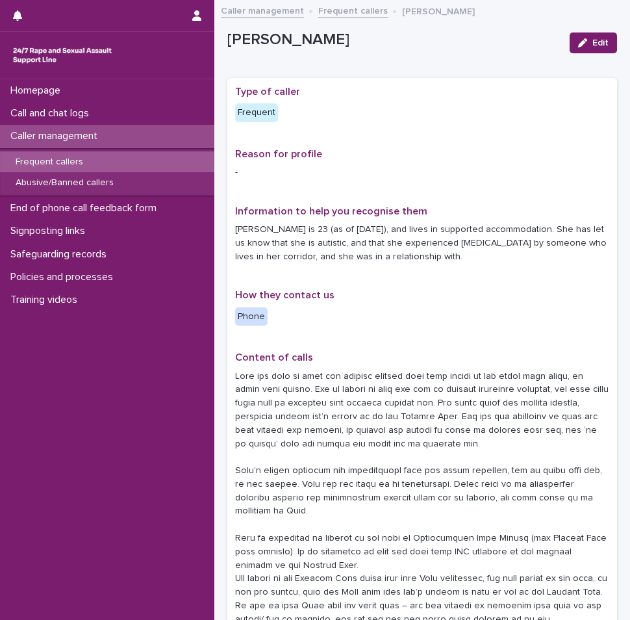
click at [112, 157] on div "Frequent callers" at bounding box center [107, 161] width 214 height 21
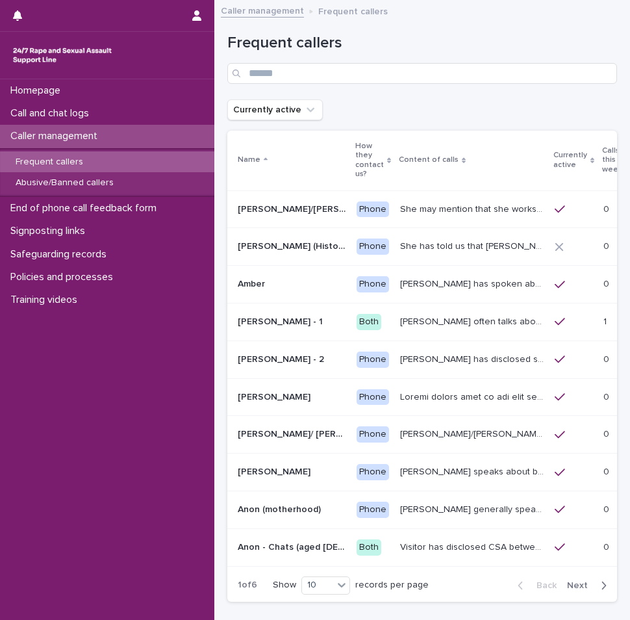
click at [586, 589] on button "Next" at bounding box center [589, 585] width 55 height 12
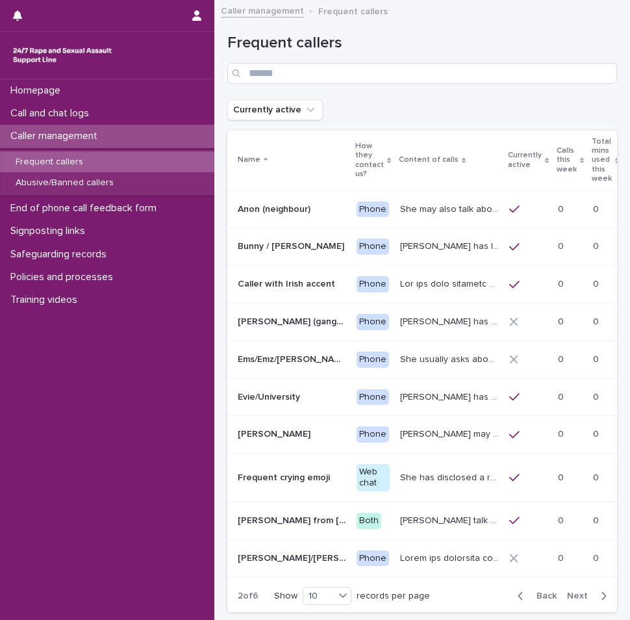
click at [518, 598] on icon "button" at bounding box center [521, 596] width 6 height 12
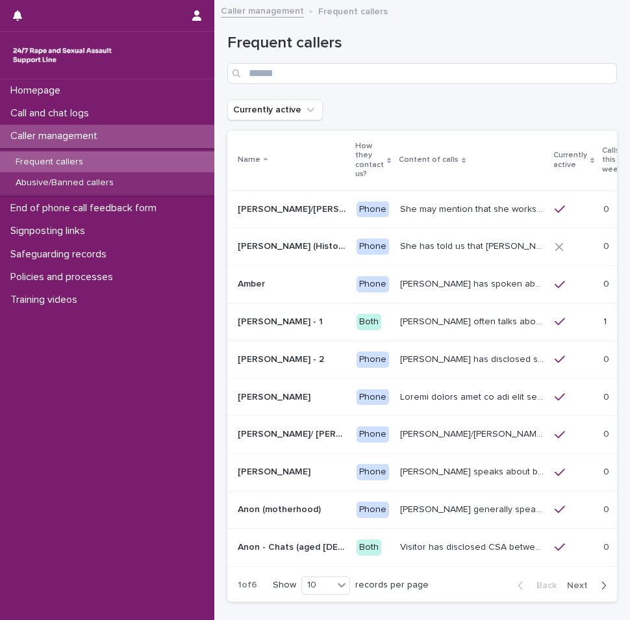
click at [55, 139] on p "Caller management" at bounding box center [56, 136] width 103 height 12
click at [57, 137] on p "Caller management" at bounding box center [56, 136] width 103 height 12
click at [55, 118] on p "Call and chat logs" at bounding box center [52, 113] width 94 height 12
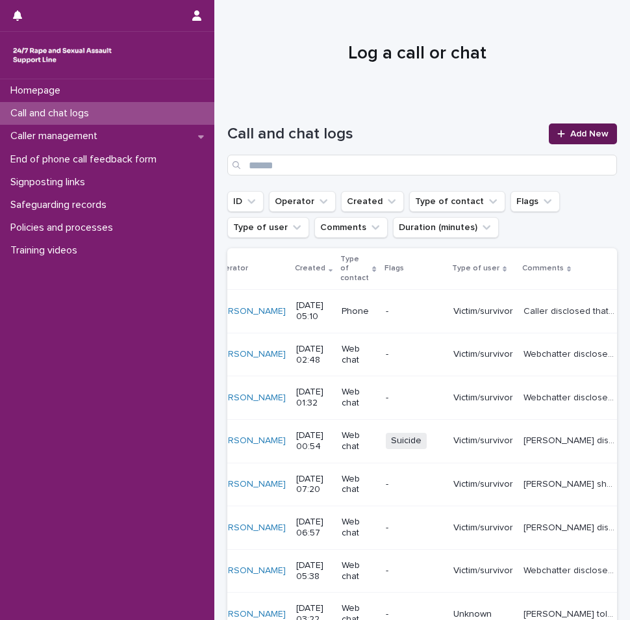
click at [594, 130] on span "Add New" at bounding box center [589, 133] width 38 height 9
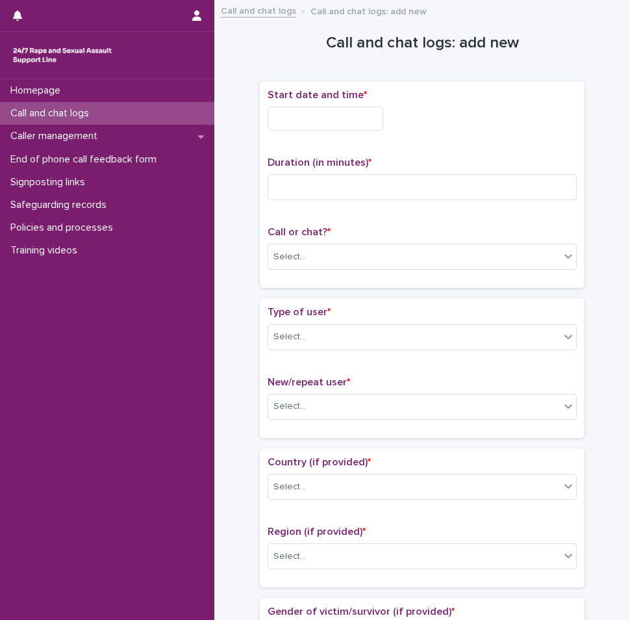
click at [305, 119] on input "text" at bounding box center [326, 119] width 116 height 24
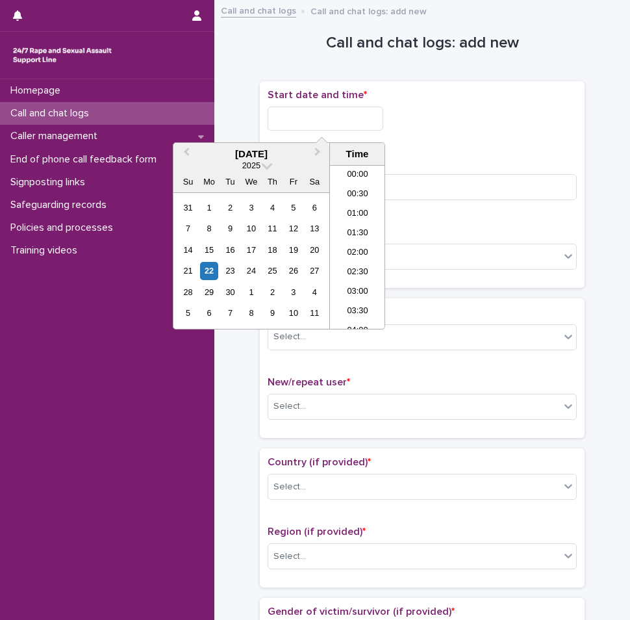
scroll to position [162, 0]
click at [355, 225] on li "05:30" at bounding box center [357, 227] width 55 height 19
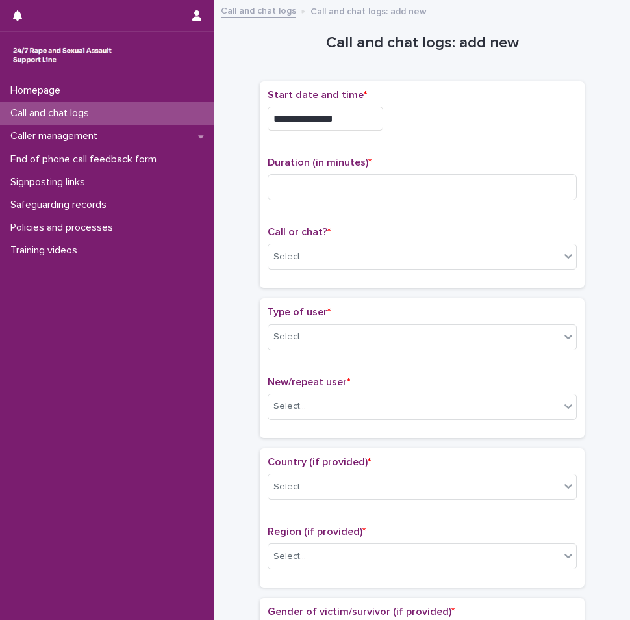
click at [352, 125] on input "**********" at bounding box center [326, 119] width 116 height 24
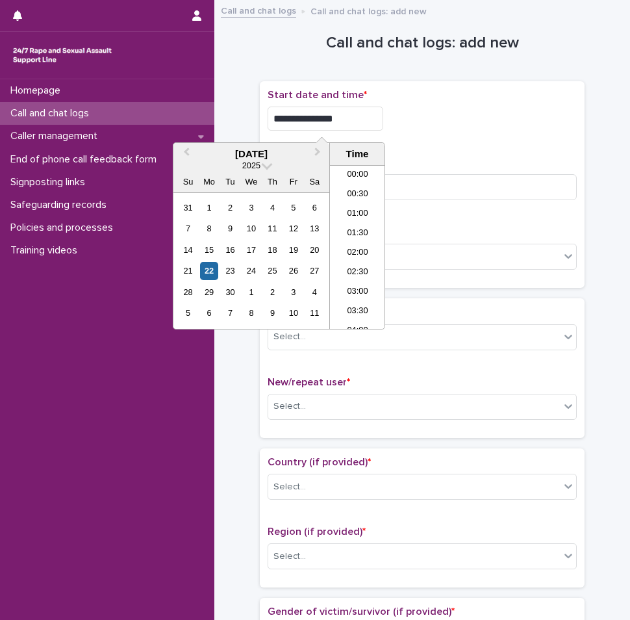
scroll to position [143, 0]
type input "**********"
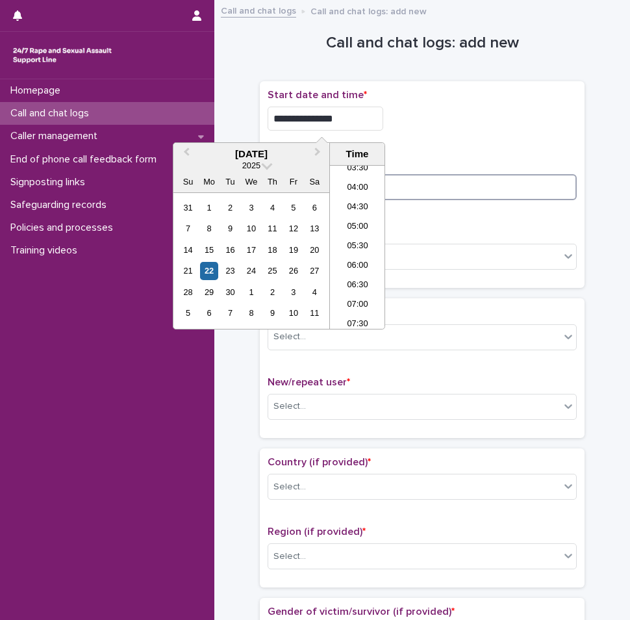
click at [442, 194] on input at bounding box center [422, 187] width 309 height 26
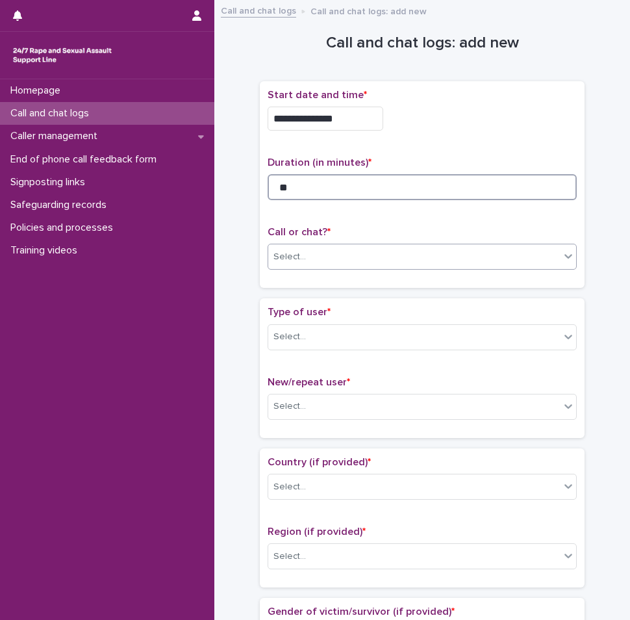
type input "**"
click at [413, 255] on div "Select..." at bounding box center [414, 256] width 292 height 21
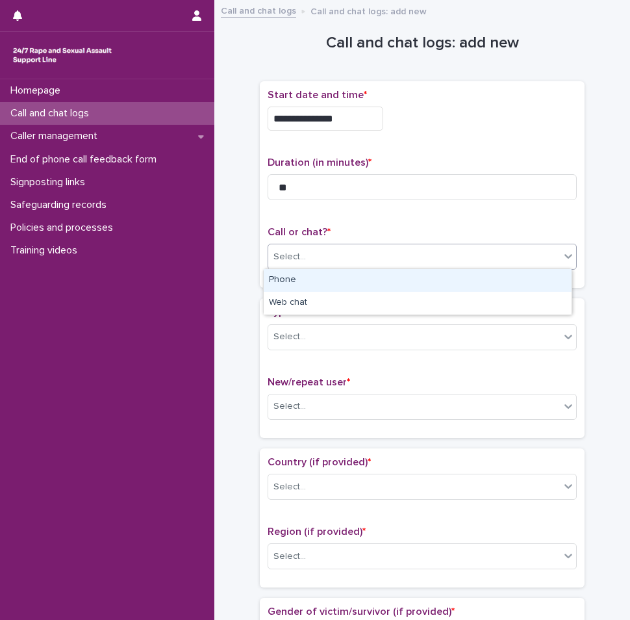
click at [355, 284] on div "Phone" at bounding box center [418, 280] width 308 height 23
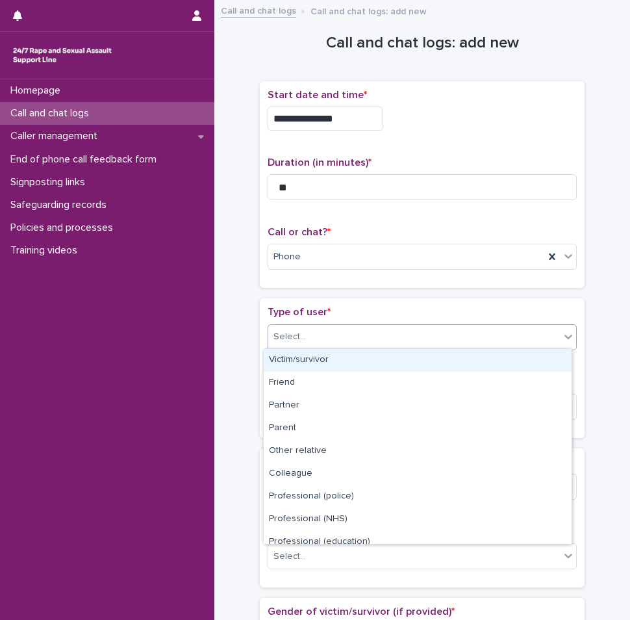
click at [356, 326] on div "Select..." at bounding box center [414, 336] width 292 height 21
click at [342, 359] on div "Victim/survivor" at bounding box center [418, 360] width 308 height 23
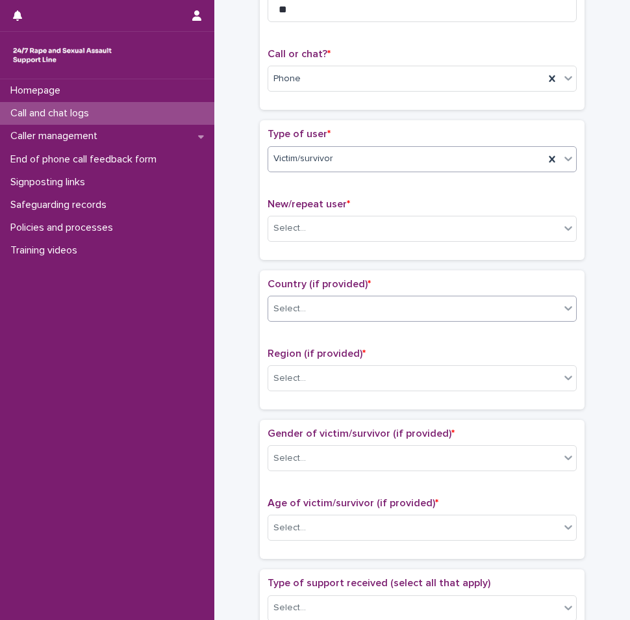
scroll to position [195, 0]
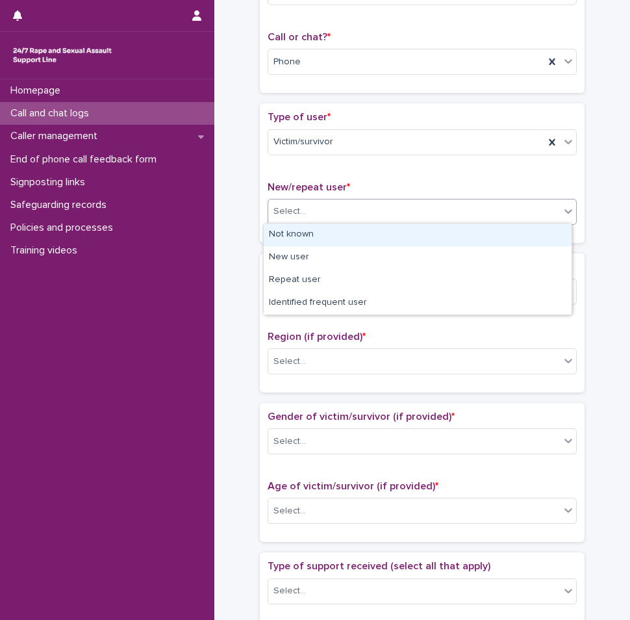
click at [307, 217] on div "Select..." at bounding box center [414, 211] width 292 height 21
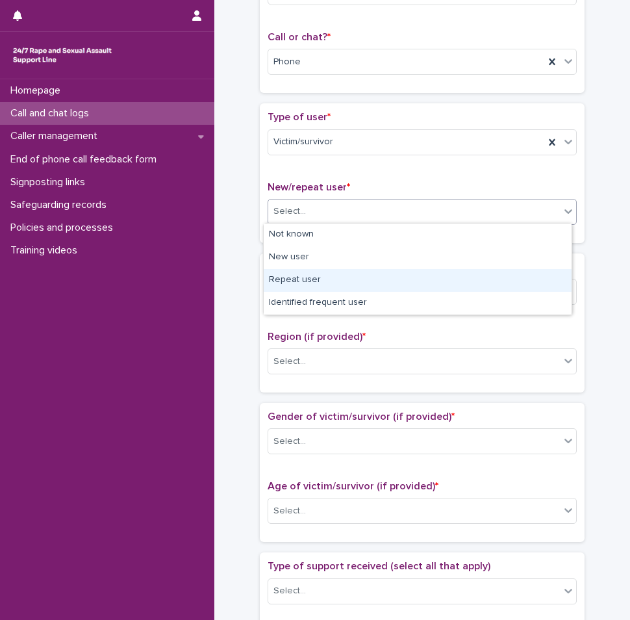
click at [312, 282] on div "Repeat user" at bounding box center [418, 280] width 308 height 23
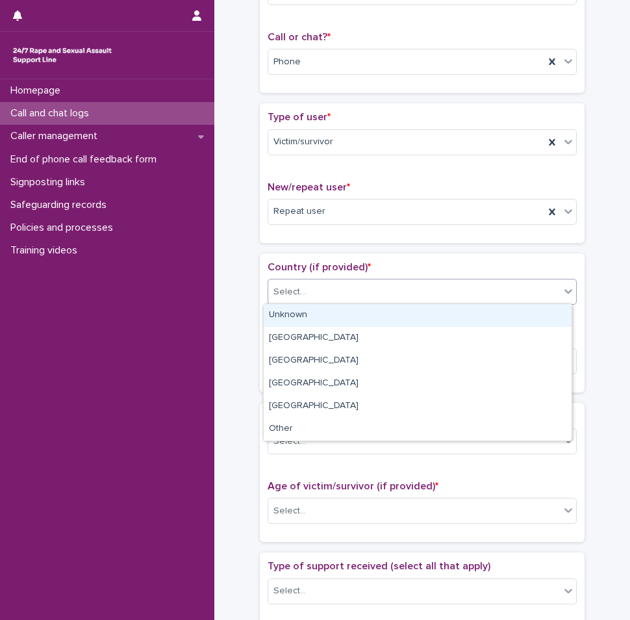
click at [312, 300] on div "Select..." at bounding box center [414, 291] width 292 height 21
click at [311, 312] on div "Unknown" at bounding box center [418, 315] width 308 height 23
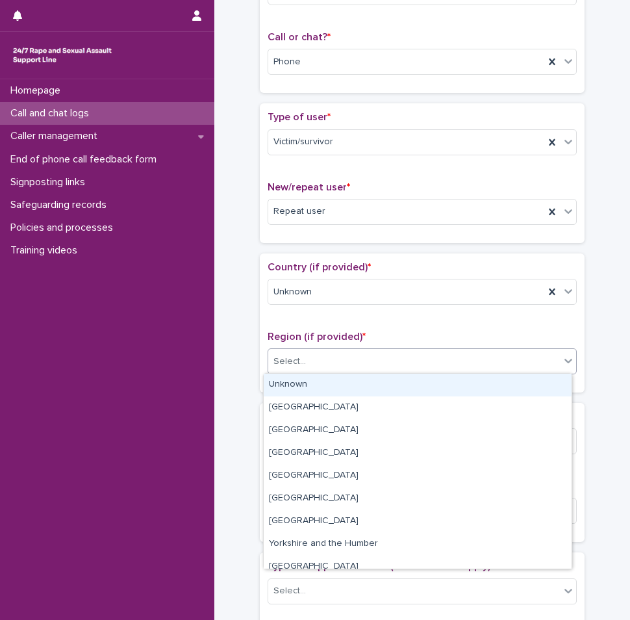
click at [307, 361] on input "text" at bounding box center [307, 361] width 1 height 12
click at [301, 383] on div "Unknown" at bounding box center [418, 385] width 308 height 23
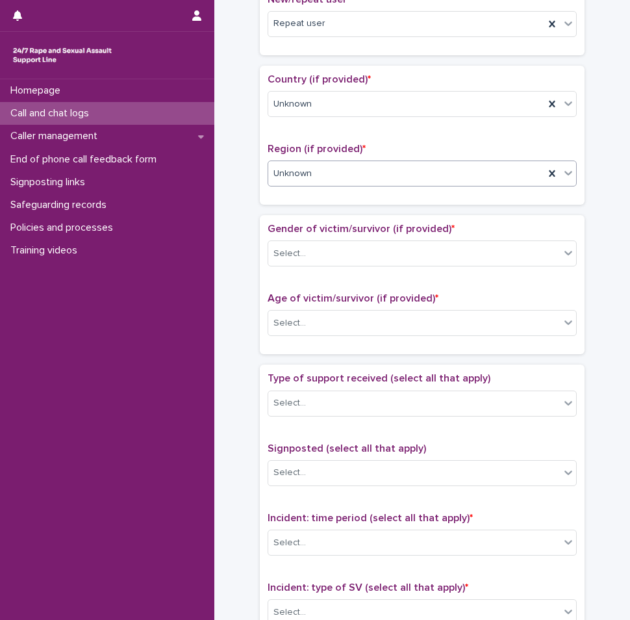
scroll to position [390, 0]
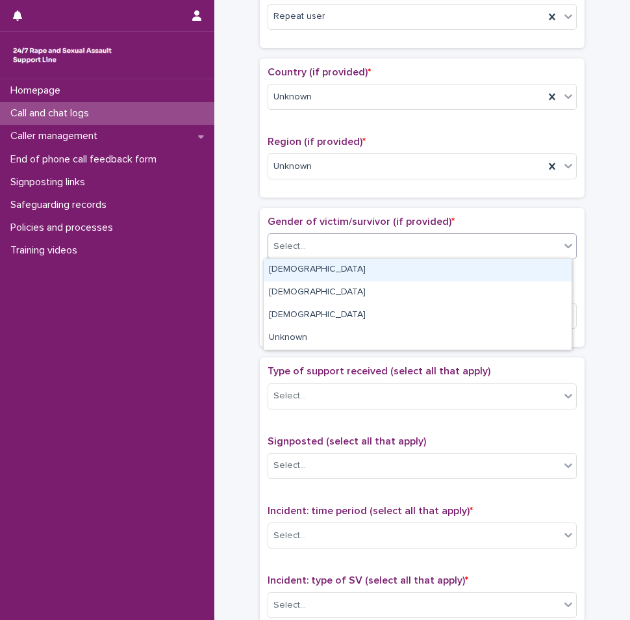
click at [289, 251] on div "Select..." at bounding box center [290, 247] width 32 height 14
click at [290, 270] on div "[DEMOGRAPHIC_DATA]" at bounding box center [418, 270] width 308 height 23
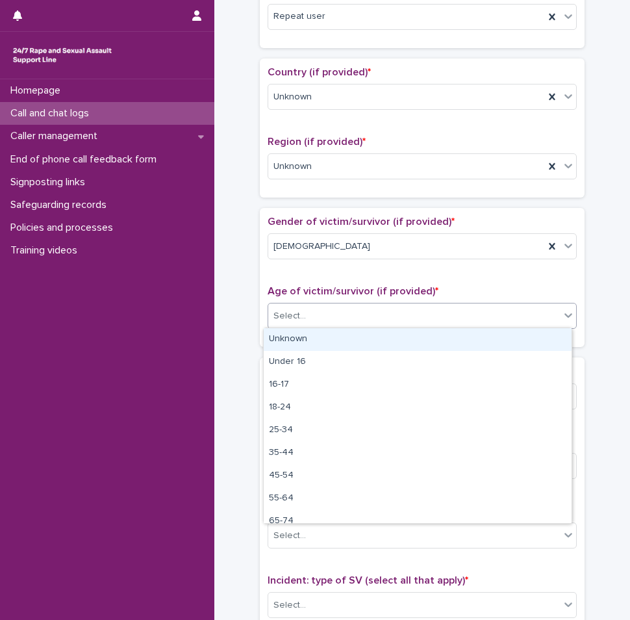
click at [291, 309] on div "Select..." at bounding box center [290, 316] width 32 height 14
click at [293, 331] on div "Unknown" at bounding box center [418, 339] width 308 height 23
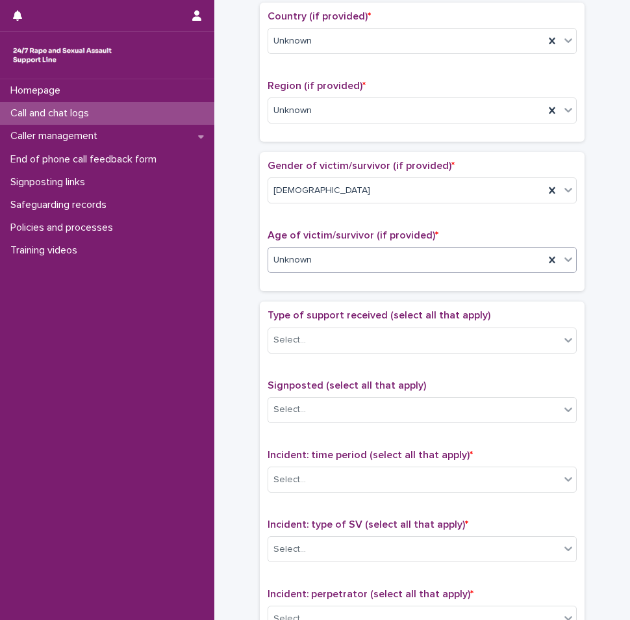
scroll to position [520, 0]
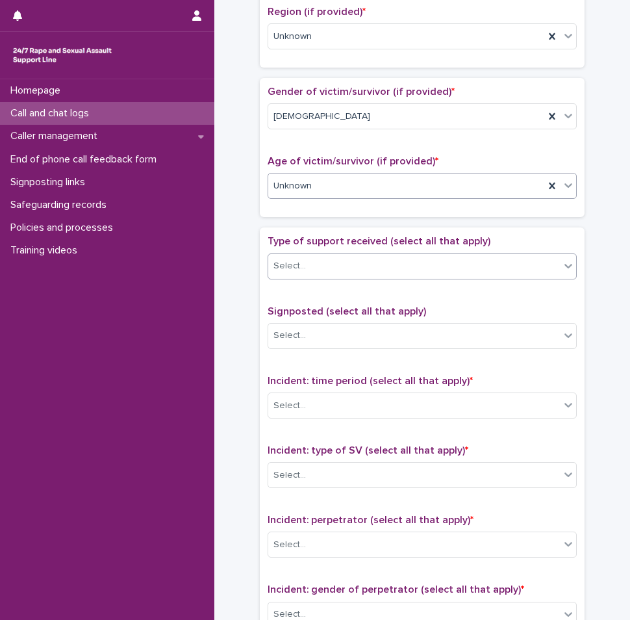
click at [291, 266] on div "Select..." at bounding box center [290, 266] width 32 height 14
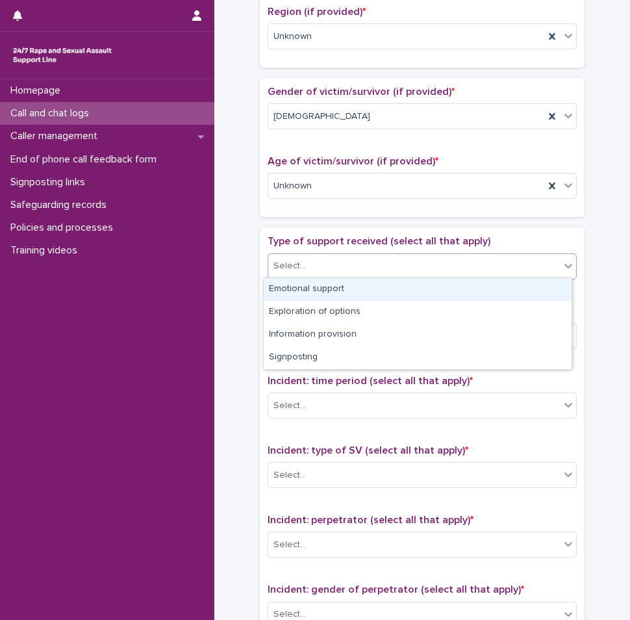
click at [293, 283] on div "Emotional support" at bounding box center [418, 289] width 308 height 23
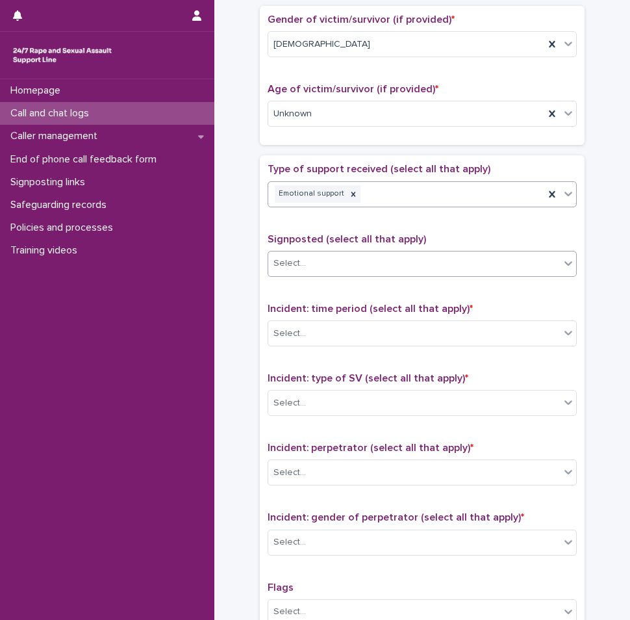
scroll to position [650, 0]
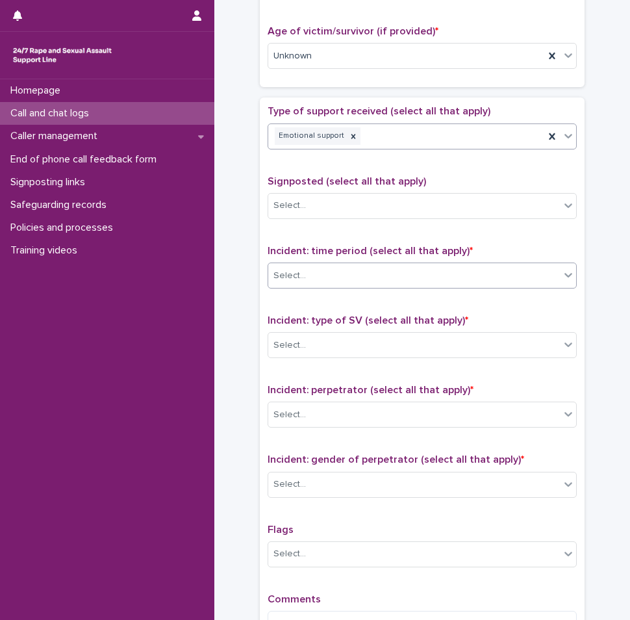
click at [307, 276] on input "text" at bounding box center [307, 275] width 1 height 12
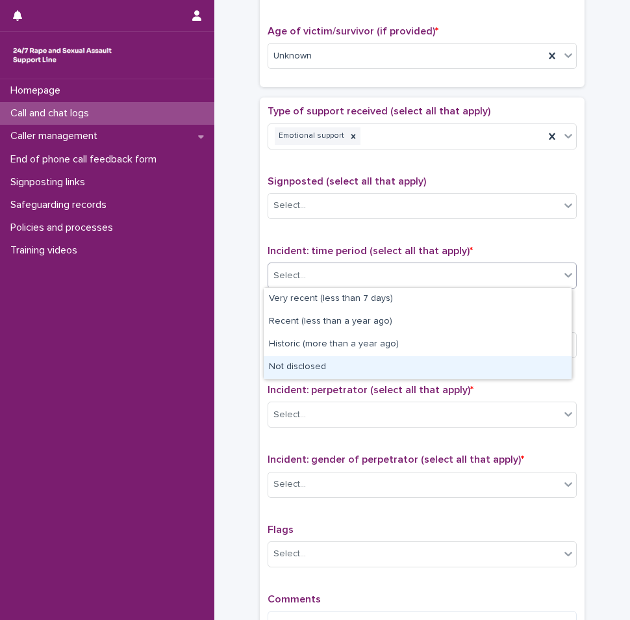
click at [301, 364] on div "Not disclosed" at bounding box center [418, 367] width 308 height 23
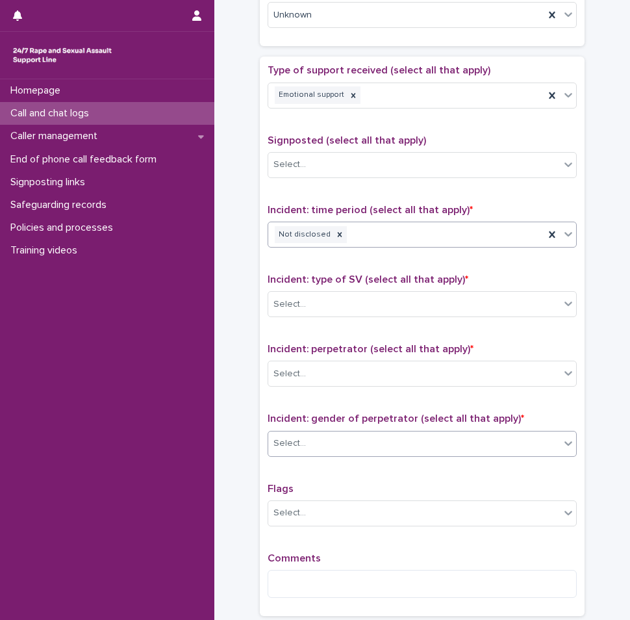
scroll to position [780, 0]
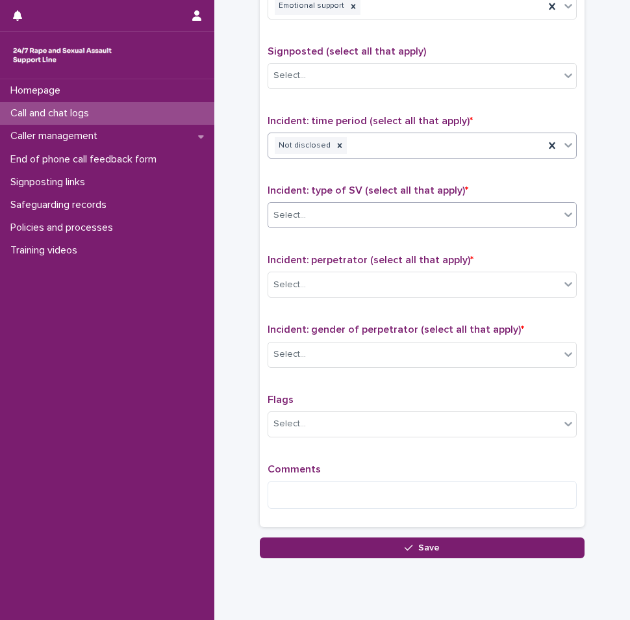
click at [320, 212] on div "Select..." at bounding box center [414, 215] width 292 height 21
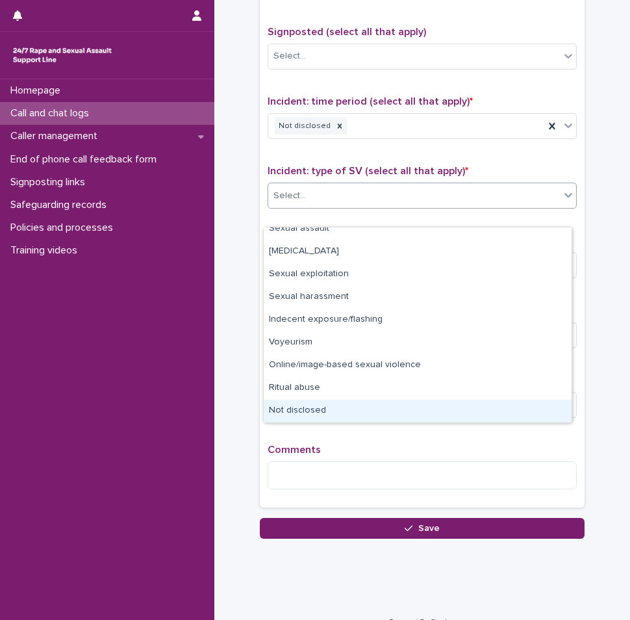
scroll to position [818, 0]
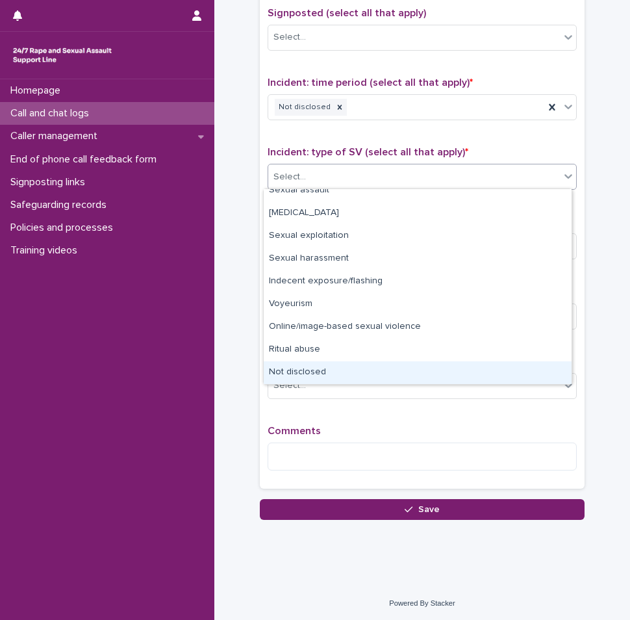
click at [333, 369] on div "Not disclosed" at bounding box center [418, 372] width 308 height 23
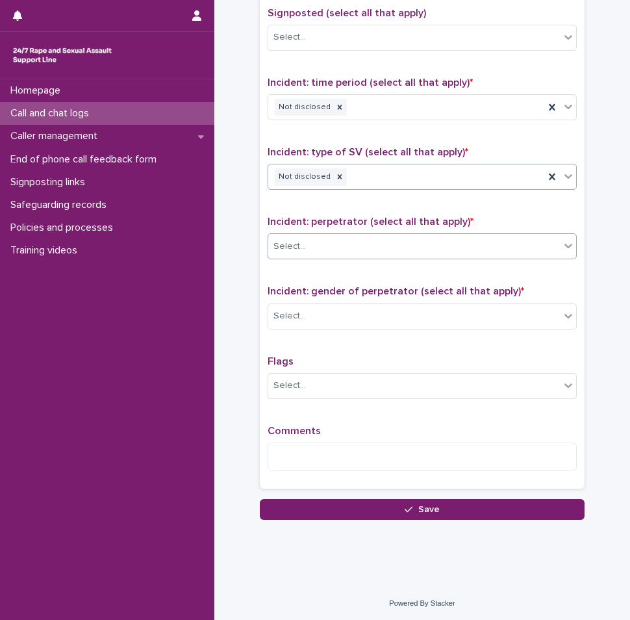
click at [320, 246] on div "Select..." at bounding box center [414, 246] width 292 height 21
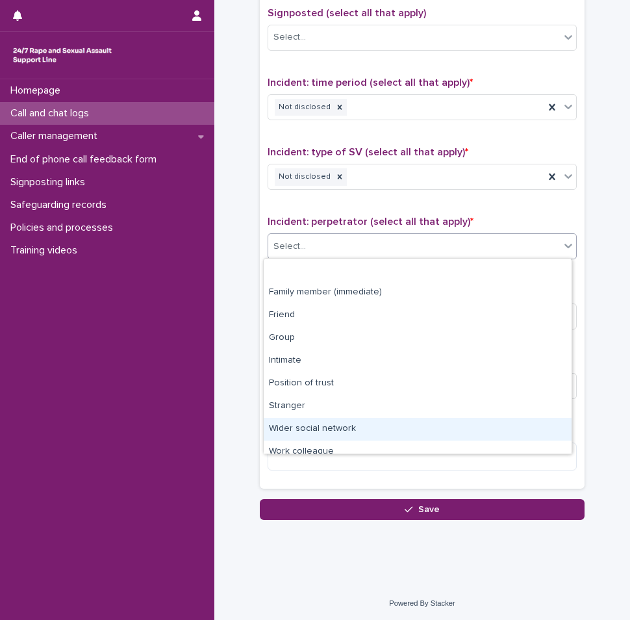
scroll to position [55, 0]
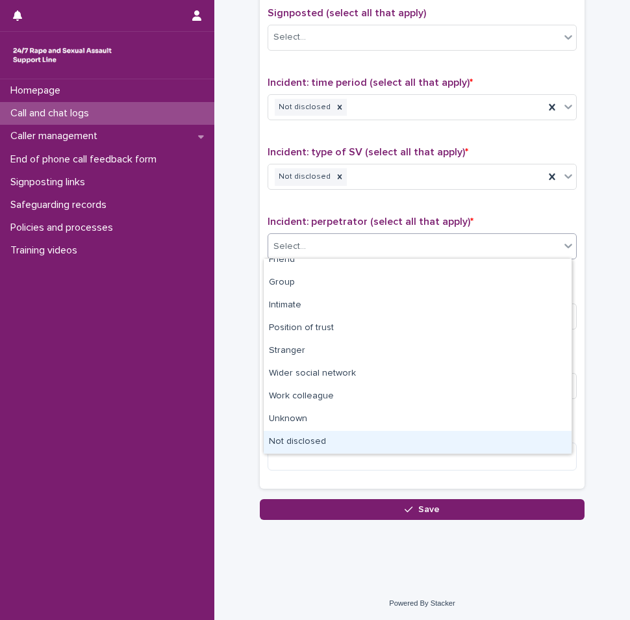
click at [315, 442] on div "Not disclosed" at bounding box center [418, 442] width 308 height 23
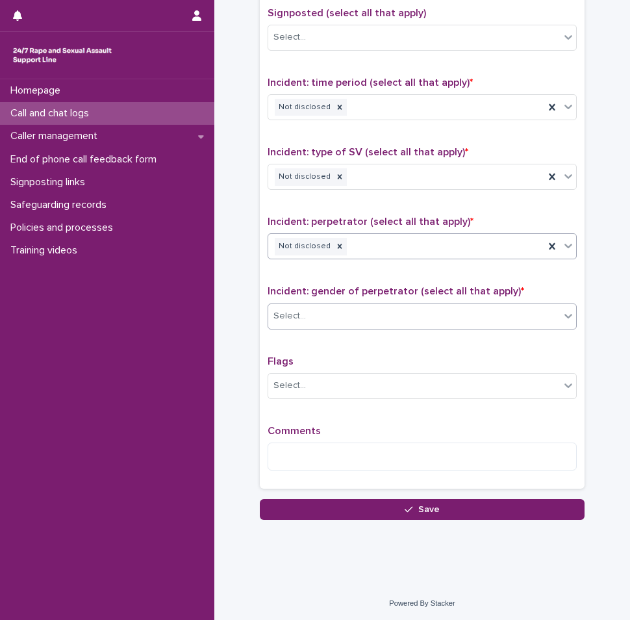
click at [321, 309] on div "Select..." at bounding box center [414, 315] width 292 height 21
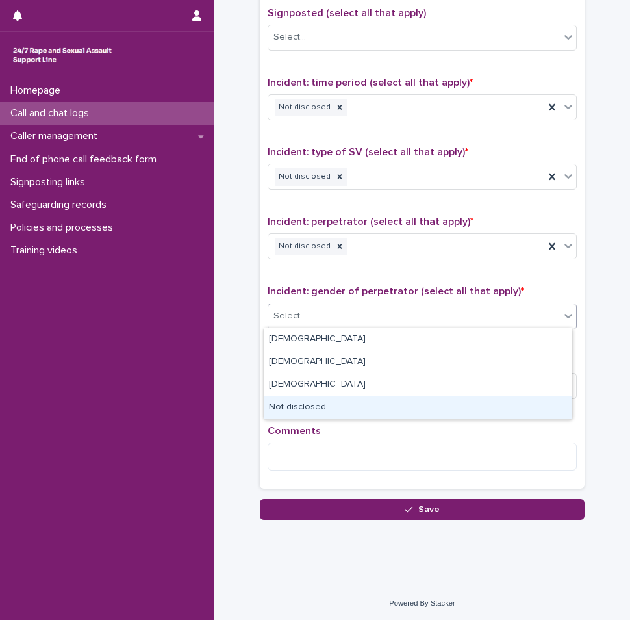
click at [318, 408] on div "Not disclosed" at bounding box center [418, 407] width 308 height 23
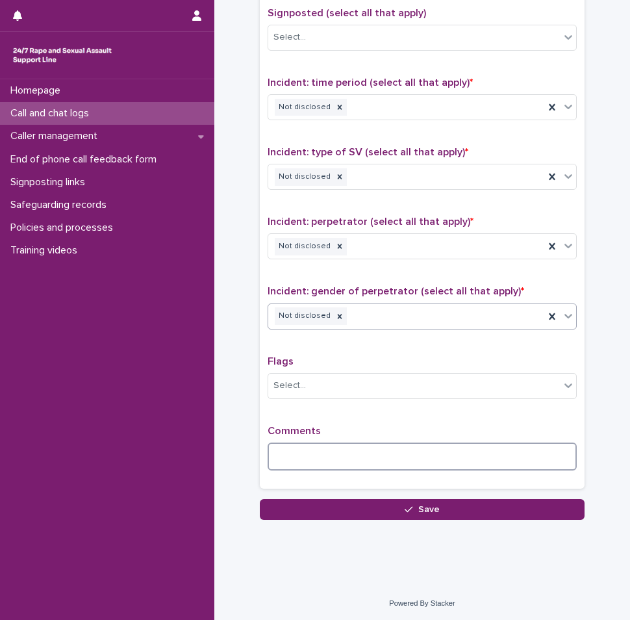
click at [304, 456] on textarea at bounding box center [422, 456] width 309 height 28
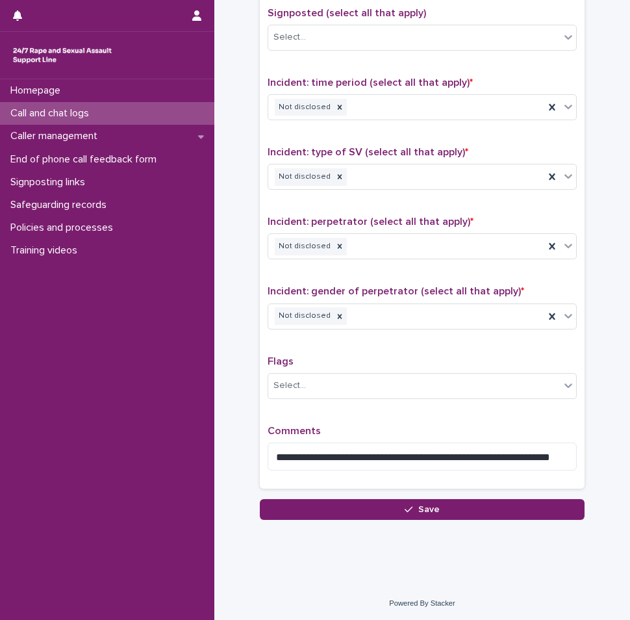
drag, startPoint x: 452, startPoint y: 453, endPoint x: 489, endPoint y: 440, distance: 38.9
click at [489, 440] on div "**********" at bounding box center [422, 453] width 309 height 56
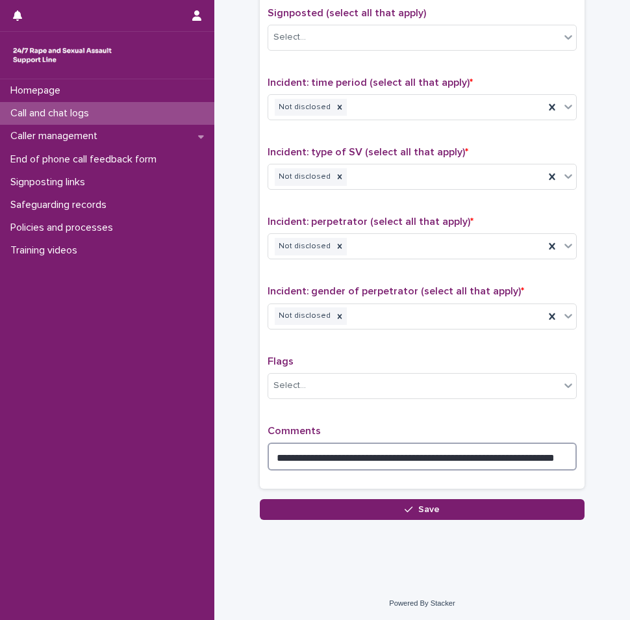
click at [547, 456] on textarea "**********" at bounding box center [422, 456] width 309 height 28
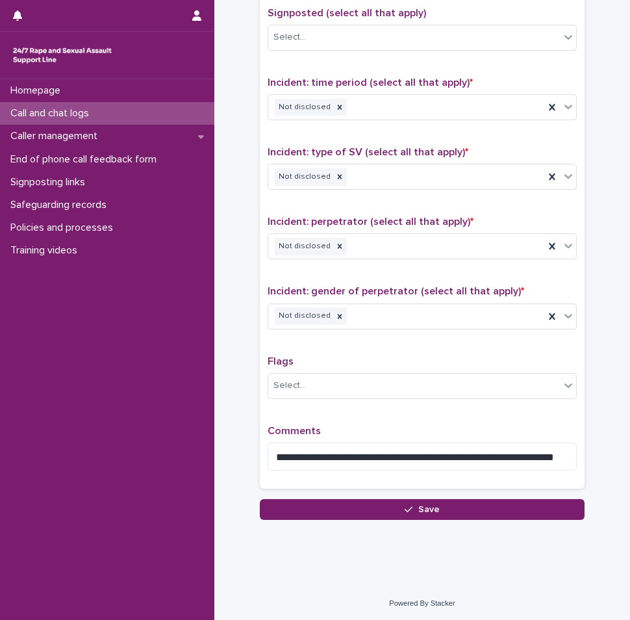
drag, startPoint x: 363, startPoint y: 458, endPoint x: 414, endPoint y: 480, distance: 56.5
click at [414, 480] on div "**********" at bounding box center [422, 208] width 325 height 559
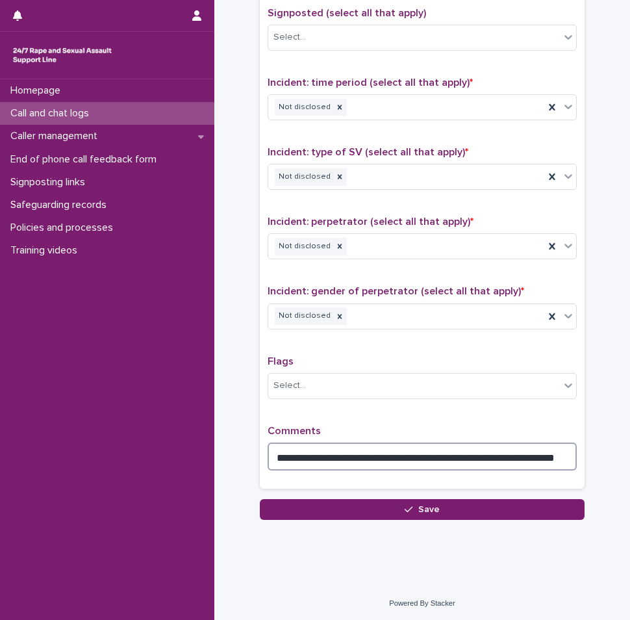
click at [547, 460] on textarea "**********" at bounding box center [422, 456] width 309 height 28
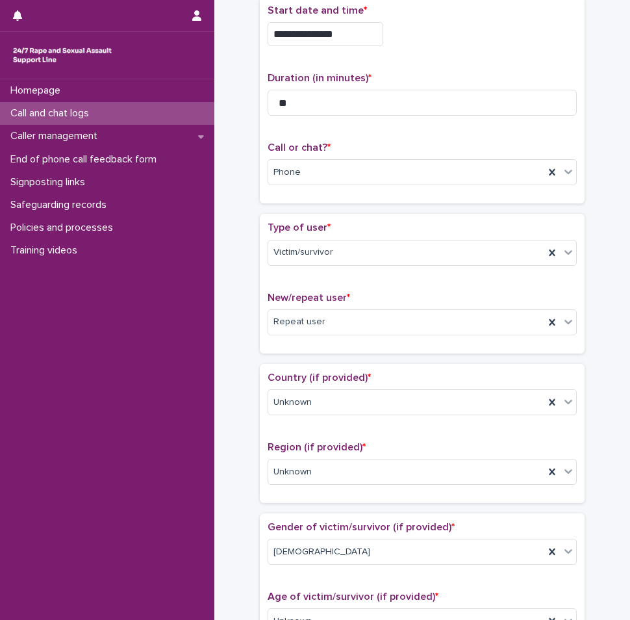
scroll to position [0, 0]
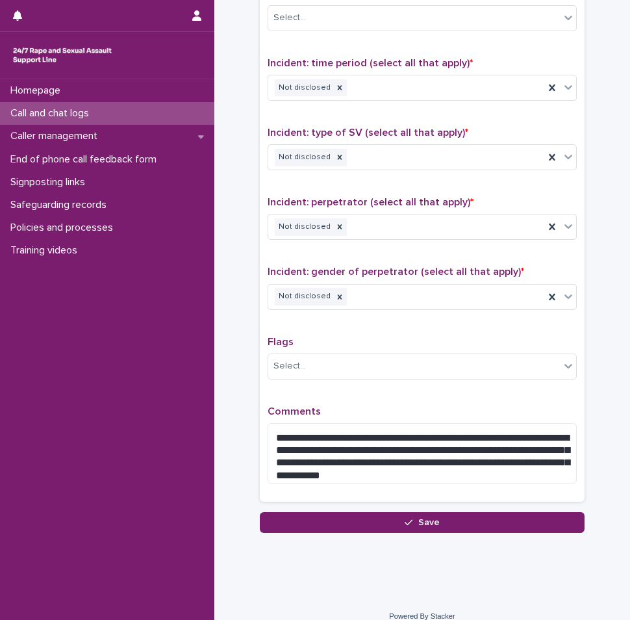
scroll to position [850, 0]
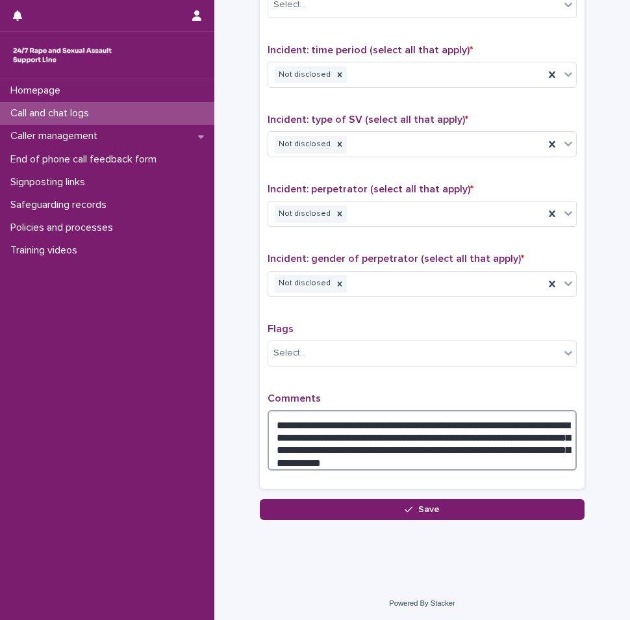
drag, startPoint x: 320, startPoint y: 423, endPoint x: 476, endPoint y: 456, distance: 159.4
click at [476, 456] on textarea "**********" at bounding box center [422, 440] width 309 height 60
click at [422, 463] on textarea "**********" at bounding box center [422, 440] width 309 height 60
type textarea "**********"
